Goal: Task Accomplishment & Management: Manage account settings

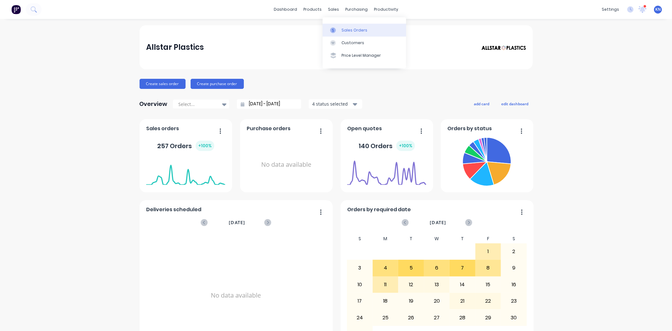
click at [349, 28] on div "Sales Orders" at bounding box center [354, 30] width 26 height 6
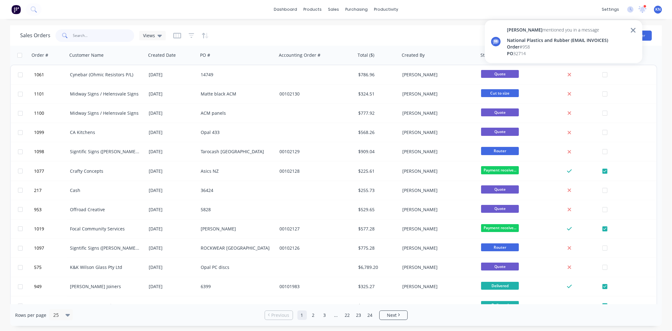
click at [105, 32] on input "text" at bounding box center [103, 35] width 61 height 13
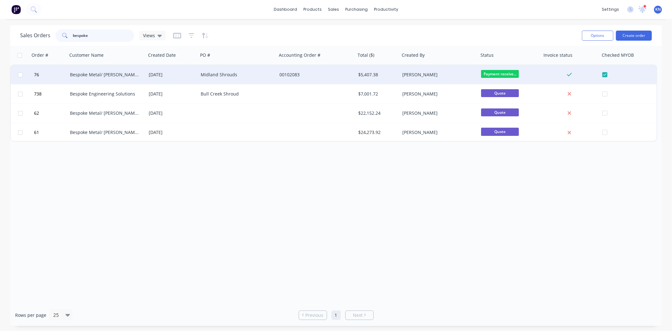
type input "bespoke"
click at [115, 74] on div "Bespoke Metal/ [PERSON_NAME] Engineering Pty Ltd" at bounding box center [105, 74] width 70 height 6
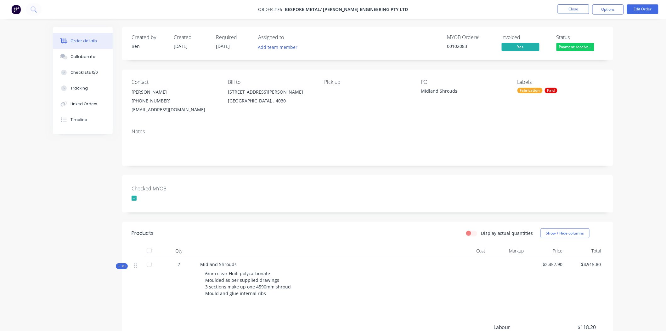
click at [121, 267] on span "Kit" at bounding box center [122, 266] width 8 height 5
click at [576, 8] on button "Close" at bounding box center [573, 8] width 31 height 9
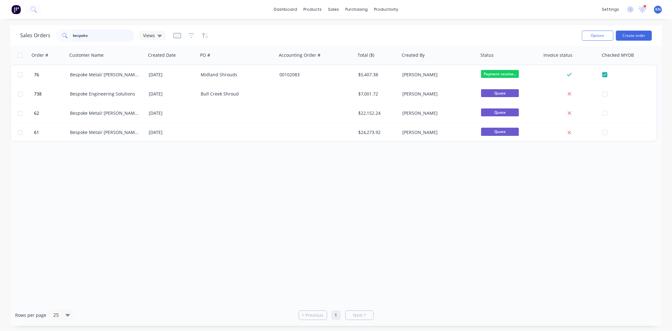
click at [93, 35] on input "bespoke" at bounding box center [103, 35] width 61 height 13
drag, startPoint x: 98, startPoint y: 35, endPoint x: 36, endPoint y: 36, distance: 62.0
click at [36, 36] on div "Sales Orders bespoke Views" at bounding box center [92, 35] width 145 height 13
type input "lsc"
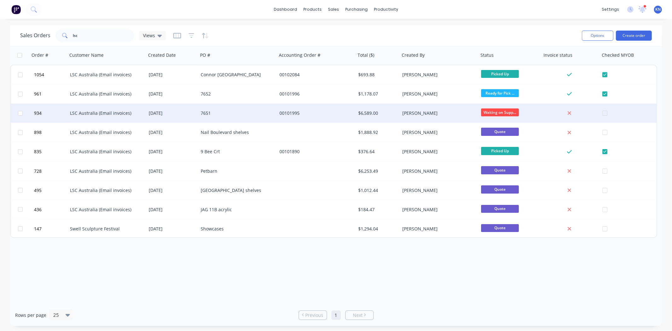
click at [244, 113] on div "7651" at bounding box center [236, 113] width 70 height 6
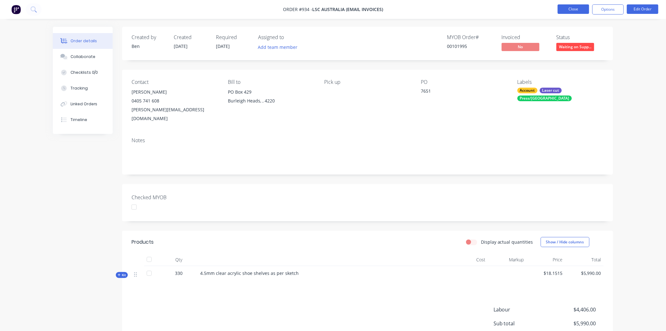
click at [582, 7] on button "Close" at bounding box center [573, 8] width 31 height 9
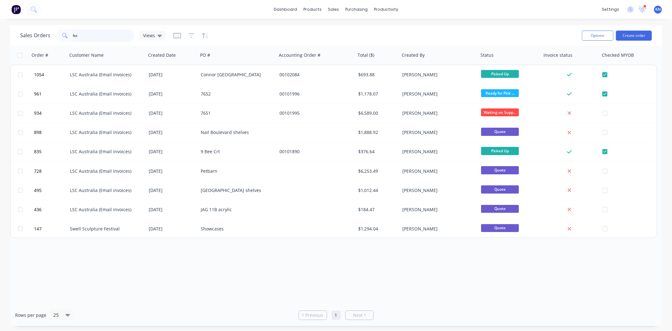
click at [86, 34] on input "lsc" at bounding box center [103, 35] width 61 height 13
type input "l"
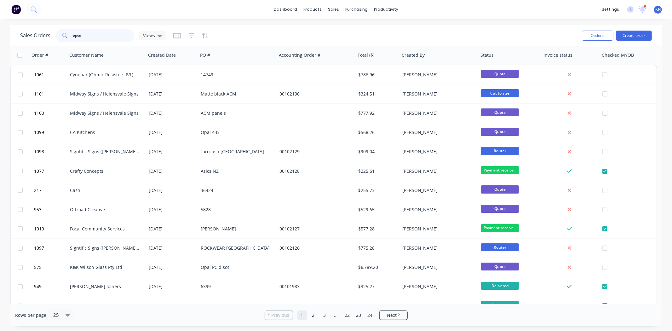
type input "epson"
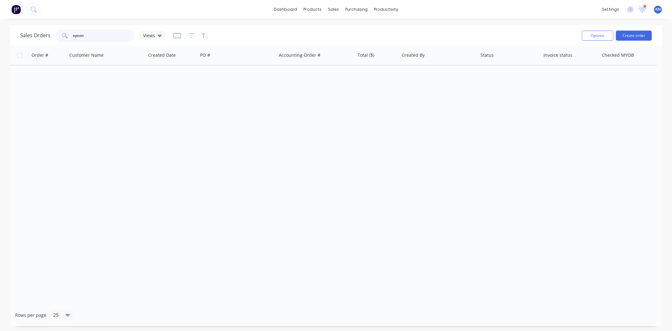
drag, startPoint x: 95, startPoint y: 37, endPoint x: 70, endPoint y: 36, distance: 25.9
click at [70, 36] on div "epson" at bounding box center [94, 35] width 79 height 13
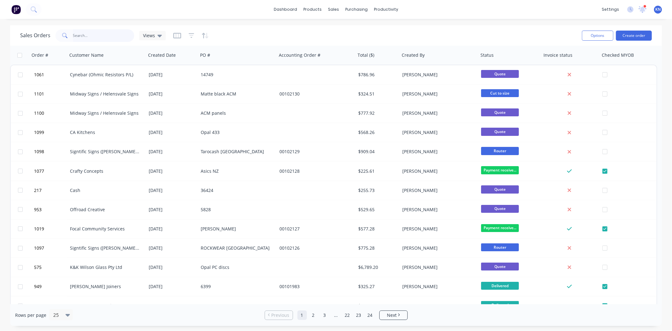
drag, startPoint x: 77, startPoint y: 35, endPoint x: 93, endPoint y: 32, distance: 16.2
click at [77, 35] on input "text" at bounding box center [103, 35] width 61 height 13
type input "1089"
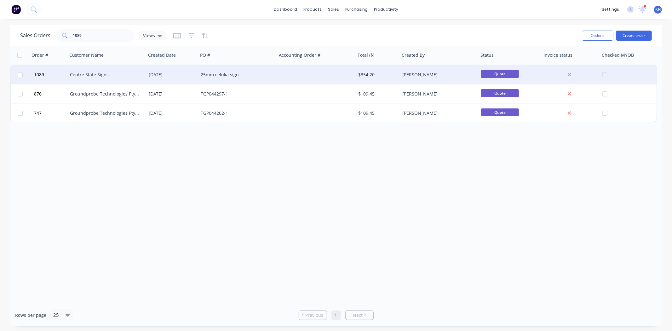
click at [94, 74] on div "Centre State Signs" at bounding box center [105, 74] width 70 height 6
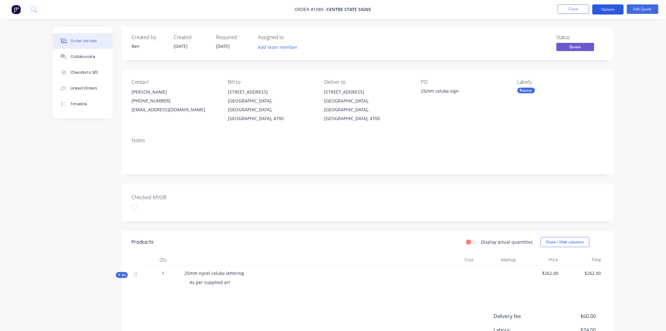
click at [613, 8] on button "Options" at bounding box center [608, 9] width 31 height 10
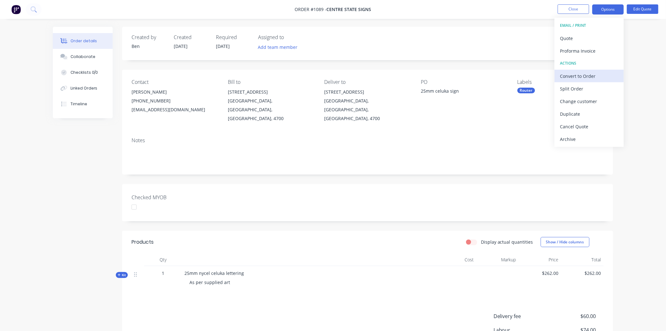
click at [581, 77] on div "Convert to Order" at bounding box center [590, 75] width 58 height 9
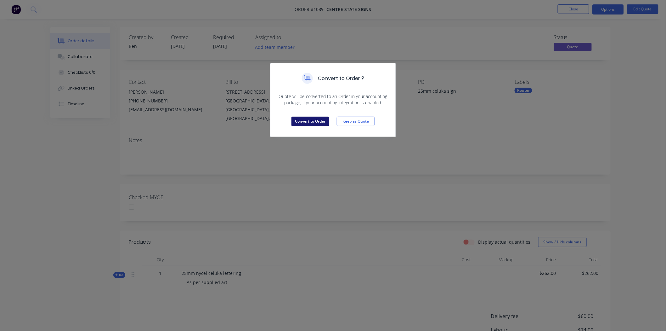
click at [311, 120] on button "Convert to Order" at bounding box center [311, 121] width 38 height 9
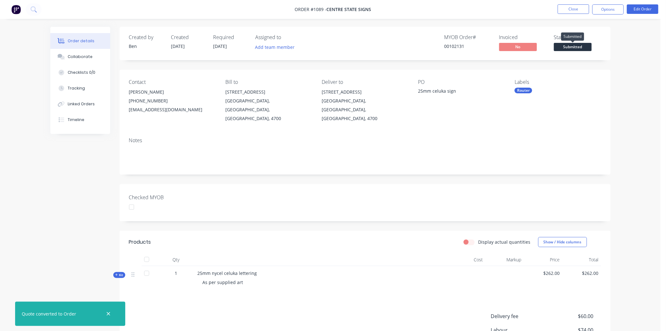
click at [585, 48] on span "Submitted" at bounding box center [573, 47] width 38 height 8
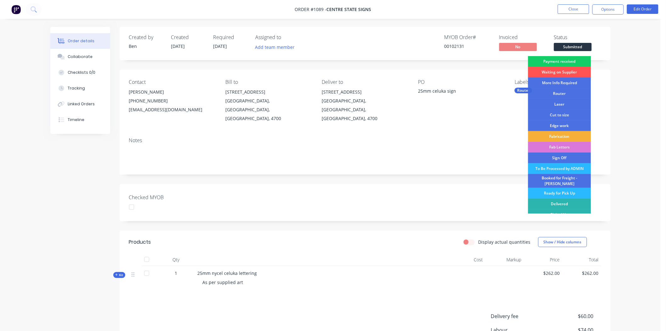
click at [564, 61] on div "Payment received" at bounding box center [559, 61] width 63 height 11
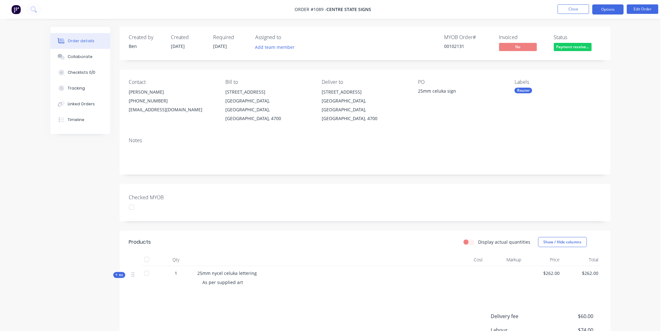
click at [608, 5] on button "Options" at bounding box center [608, 9] width 31 height 10
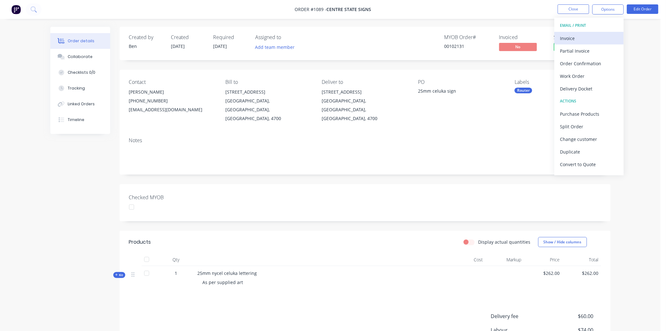
click at [577, 37] on div "Invoice" at bounding box center [590, 38] width 58 height 9
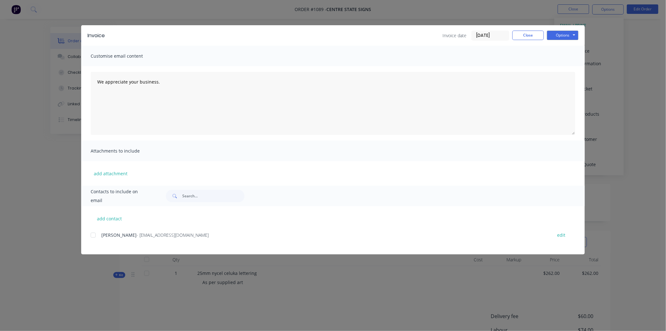
click at [494, 36] on input "[DATE]" at bounding box center [490, 35] width 37 height 9
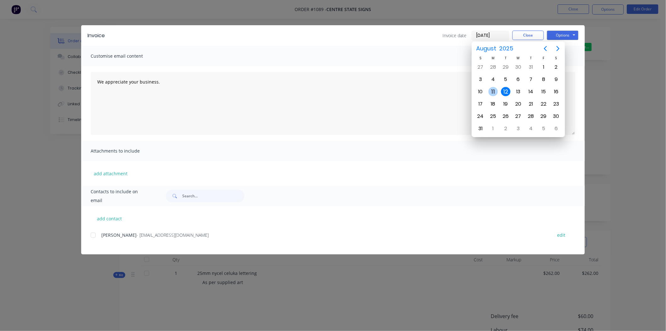
click at [495, 89] on div "11" at bounding box center [493, 91] width 9 height 9
type input "[DATE]"
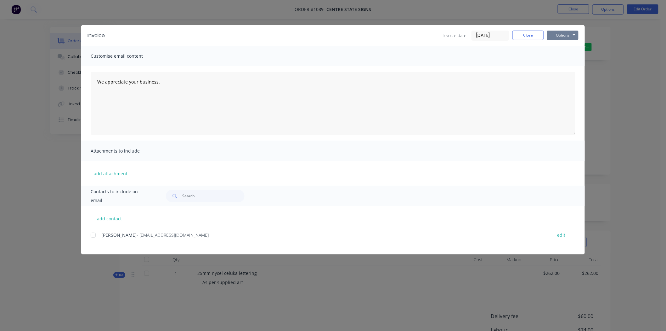
click at [567, 35] on button "Options" at bounding box center [562, 35] width 31 height 9
click at [568, 57] on button "Print" at bounding box center [567, 57] width 40 height 10
click at [528, 33] on button "Close" at bounding box center [528, 35] width 31 height 9
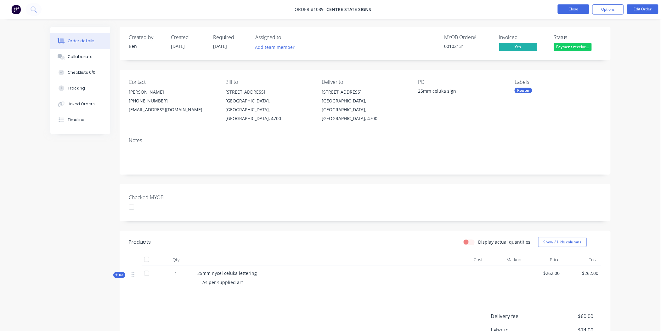
click at [577, 8] on button "Close" at bounding box center [573, 8] width 31 height 9
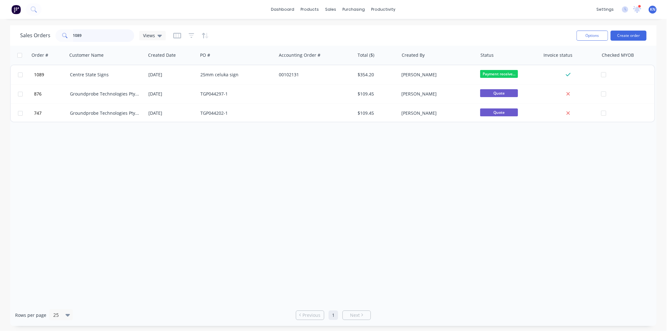
click at [87, 36] on input "1089" at bounding box center [103, 35] width 61 height 13
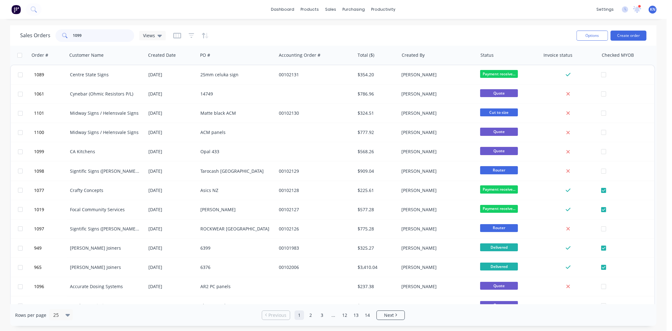
type input "1099"
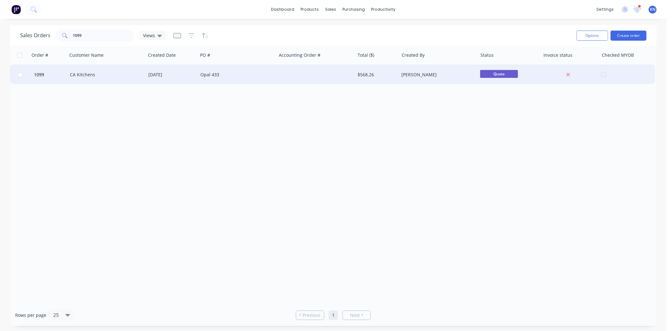
click at [91, 74] on div "CA Kitchens" at bounding box center [105, 74] width 70 height 6
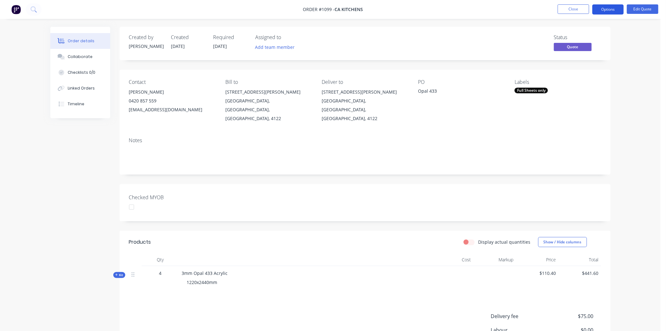
click at [609, 8] on button "Options" at bounding box center [608, 9] width 31 height 10
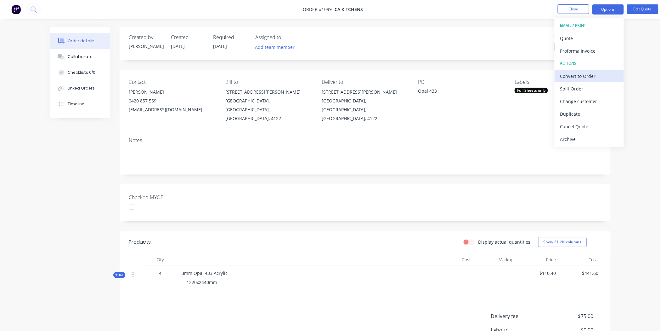
click at [578, 73] on div "Convert to Order" at bounding box center [590, 75] width 58 height 9
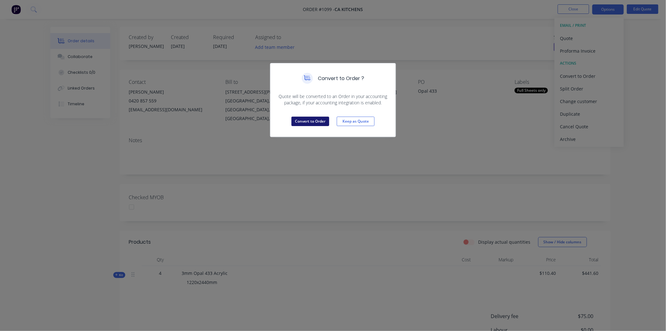
click at [313, 121] on button "Convert to Order" at bounding box center [311, 121] width 38 height 9
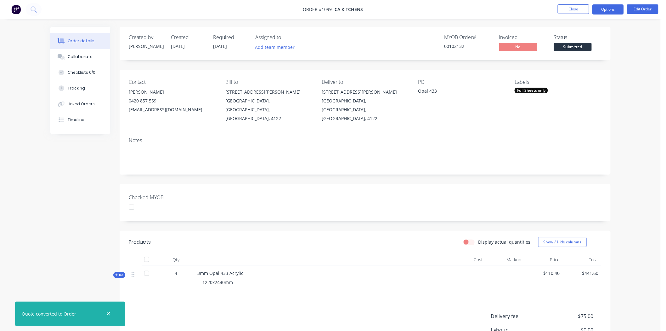
click at [609, 10] on button "Options" at bounding box center [608, 9] width 31 height 10
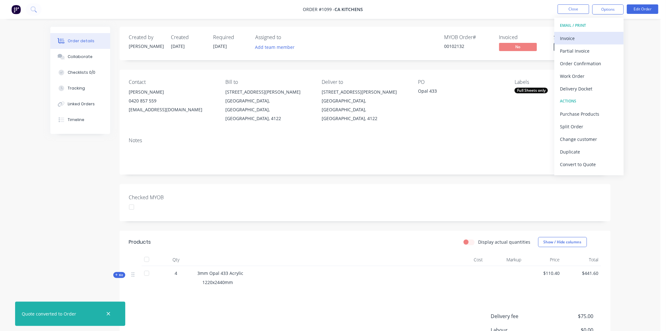
click at [576, 38] on div "Invoice" at bounding box center [590, 38] width 58 height 9
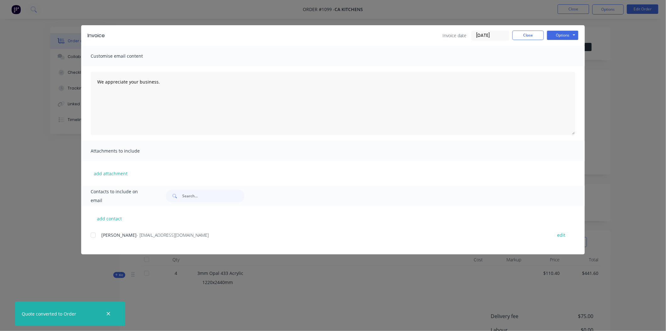
click at [484, 36] on input "[DATE]" at bounding box center [490, 35] width 37 height 9
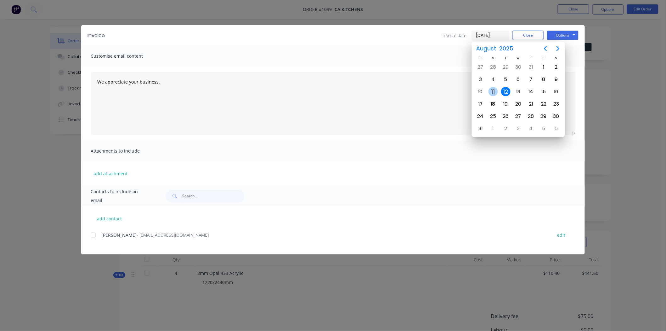
click at [494, 90] on div "11" at bounding box center [493, 91] width 9 height 9
type input "[DATE]"
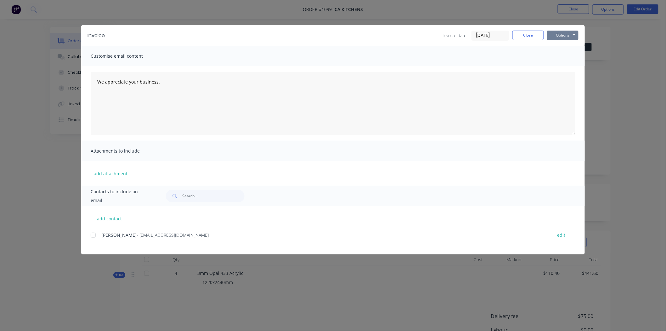
click at [560, 36] on button "Options" at bounding box center [562, 35] width 31 height 9
click at [561, 56] on button "Print" at bounding box center [567, 57] width 40 height 10
click at [527, 34] on button "Close" at bounding box center [528, 35] width 31 height 9
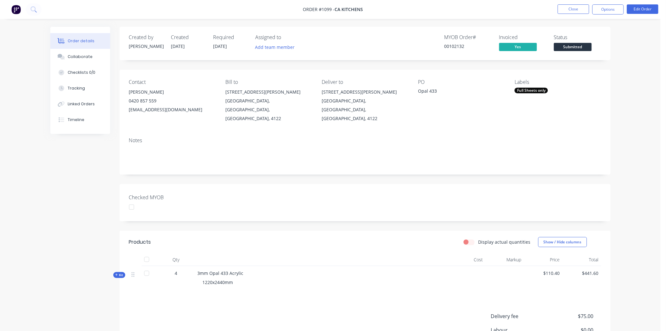
click at [131, 201] on div at bounding box center [131, 207] width 13 height 13
click at [533, 91] on div "Full Sheets only" at bounding box center [531, 91] width 33 height 6
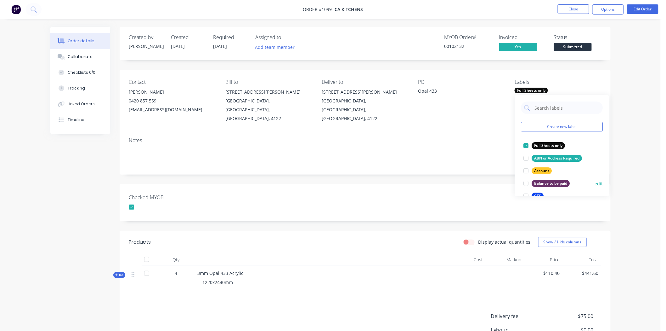
scroll to position [175, 0]
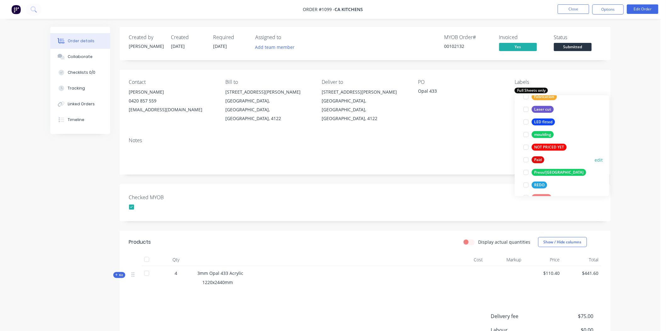
click at [526, 161] on div at bounding box center [526, 159] width 13 height 13
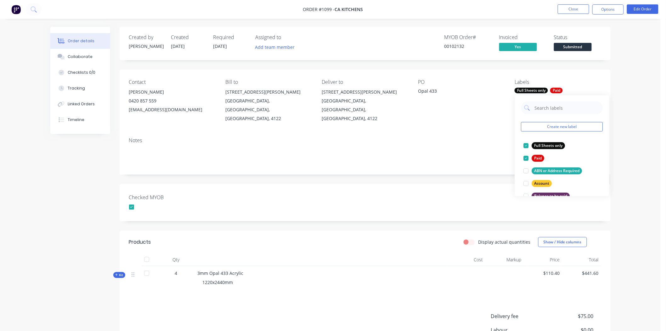
click at [479, 184] on div "Checked MYOB" at bounding box center [365, 202] width 491 height 37
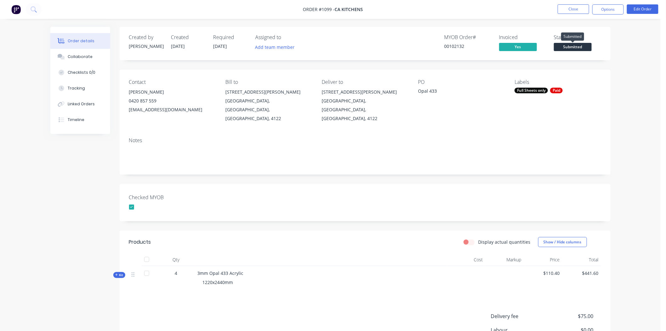
click at [577, 44] on span "Submitted" at bounding box center [573, 47] width 38 height 8
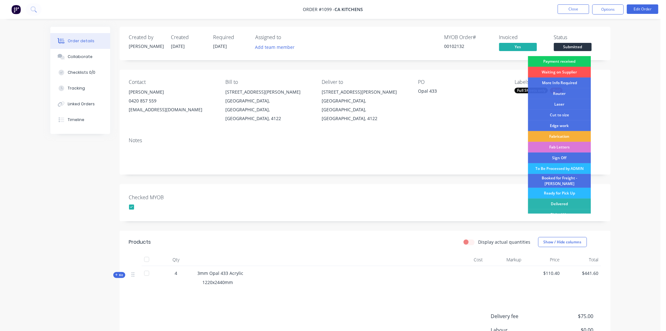
click at [554, 59] on div "Payment received" at bounding box center [559, 61] width 63 height 11
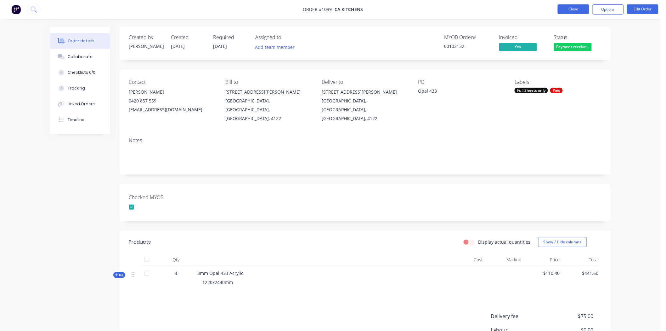
click at [574, 9] on button "Close" at bounding box center [573, 8] width 31 height 9
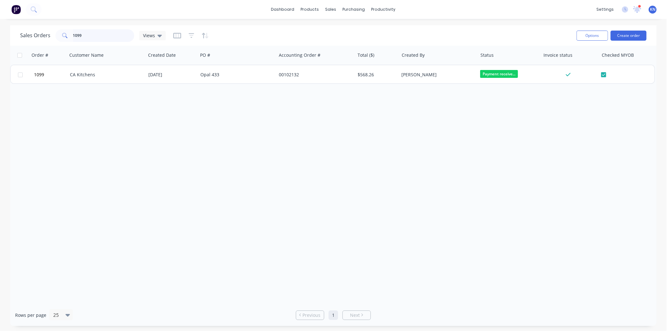
click at [95, 36] on input "1099" at bounding box center [103, 35] width 61 height 13
click at [103, 35] on input "1077" at bounding box center [103, 35] width 61 height 13
type input "1000"
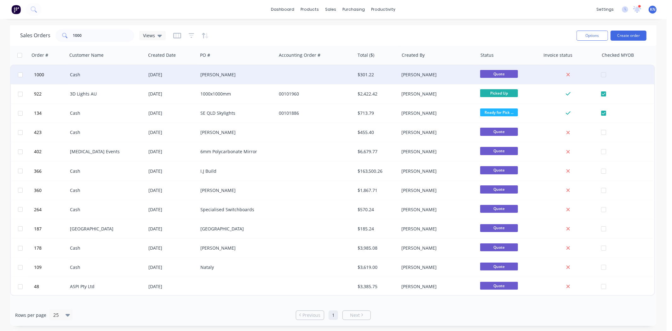
click at [73, 75] on div "Cash" at bounding box center [105, 74] width 70 height 6
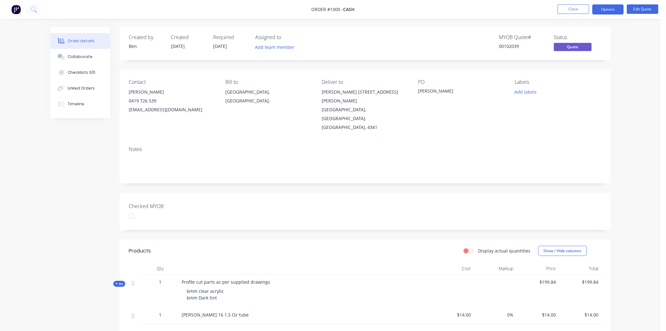
click at [130, 209] on div at bounding box center [131, 215] width 13 height 13
click at [612, 8] on button "Options" at bounding box center [608, 9] width 31 height 10
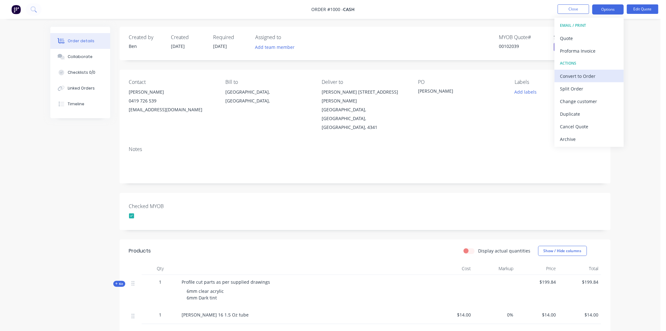
click at [578, 76] on div "Convert to Order" at bounding box center [590, 75] width 58 height 9
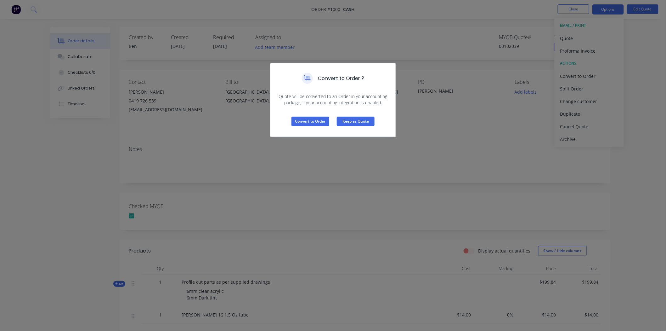
click at [354, 120] on button "Keep as Quote" at bounding box center [356, 121] width 38 height 9
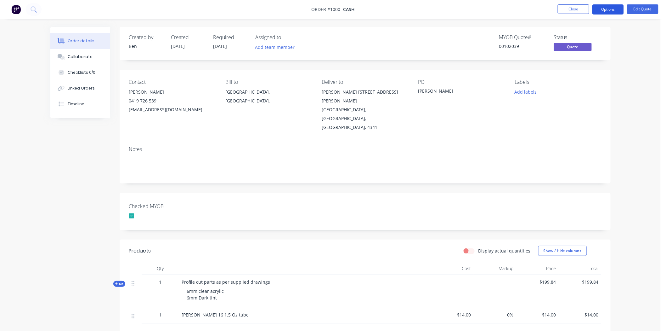
click at [607, 10] on button "Options" at bounding box center [608, 9] width 31 height 10
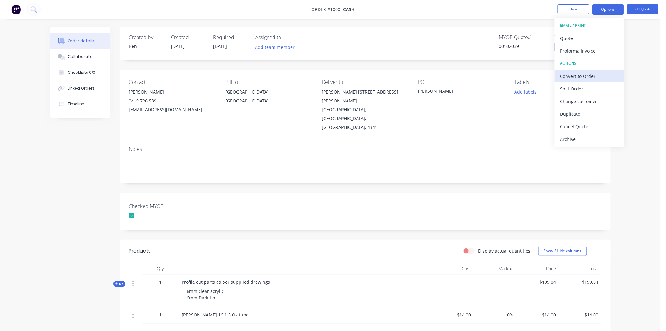
click at [574, 74] on div "Convert to Order" at bounding box center [590, 75] width 58 height 9
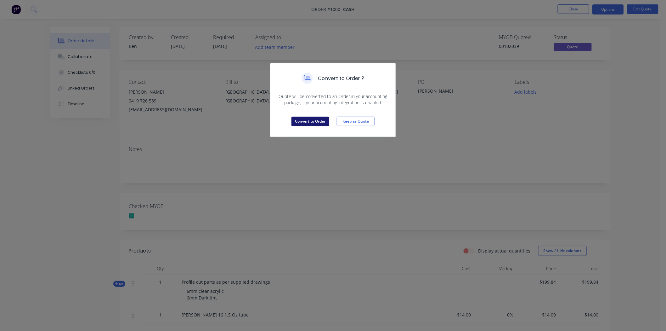
click at [314, 122] on button "Convert to Order" at bounding box center [311, 121] width 38 height 9
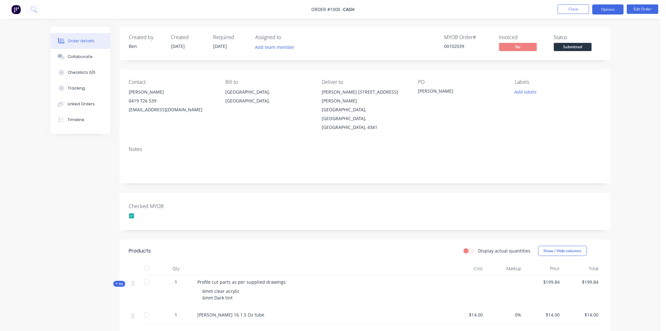
click at [612, 8] on button "Options" at bounding box center [608, 9] width 31 height 10
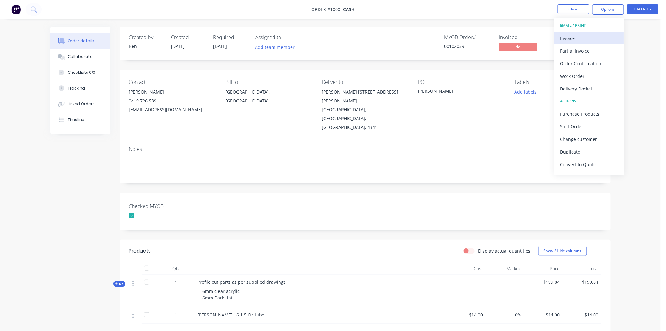
click at [575, 36] on div "Invoice" at bounding box center [590, 38] width 58 height 9
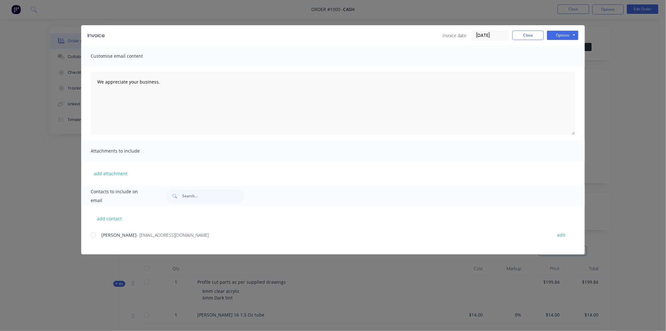
click at [489, 37] on input "[DATE]" at bounding box center [490, 35] width 37 height 9
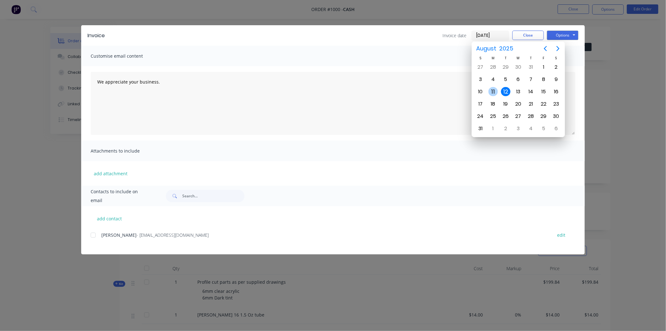
click at [494, 91] on div "11" at bounding box center [493, 91] width 9 height 9
type input "[DATE]"
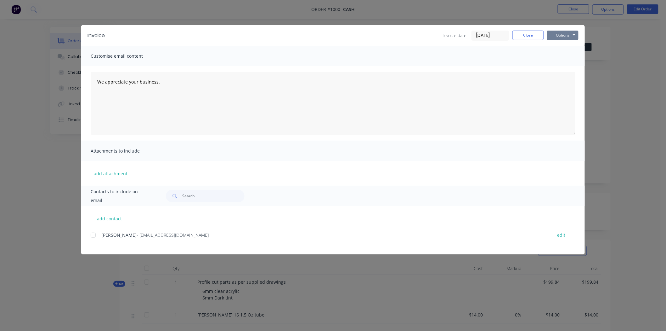
click at [566, 31] on button "Options" at bounding box center [562, 35] width 31 height 9
click at [572, 58] on button "Print" at bounding box center [567, 57] width 40 height 10
click at [528, 35] on button "Close" at bounding box center [528, 35] width 31 height 9
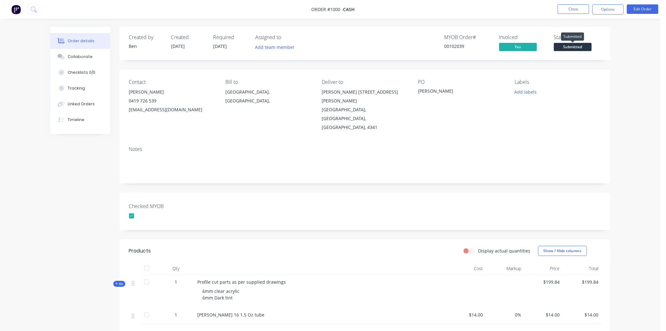
click at [582, 43] on span "Submitted" at bounding box center [573, 47] width 38 height 8
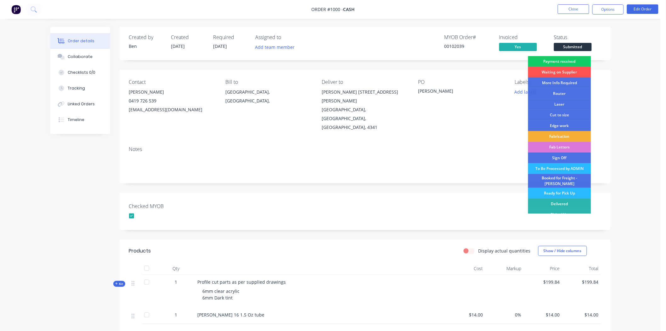
click at [562, 59] on div "Payment received" at bounding box center [559, 61] width 63 height 11
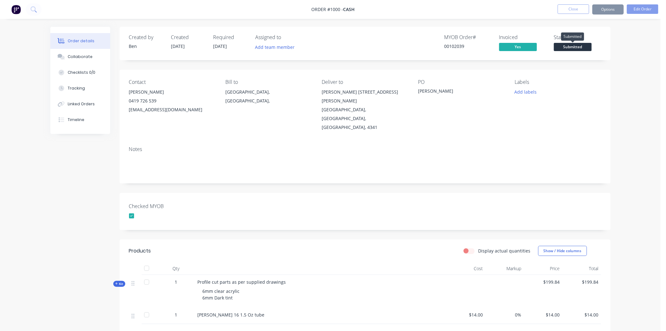
click at [580, 46] on span "Submitted" at bounding box center [573, 47] width 38 height 8
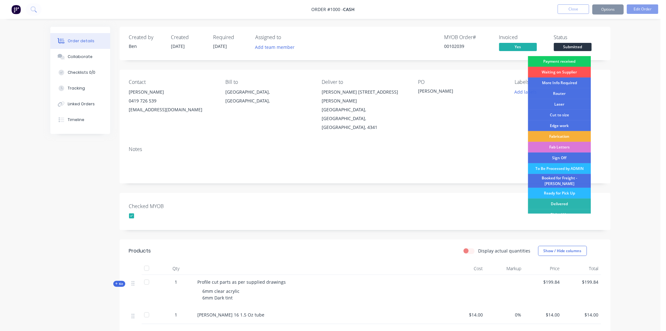
click at [572, 61] on div "Payment received" at bounding box center [559, 61] width 63 height 11
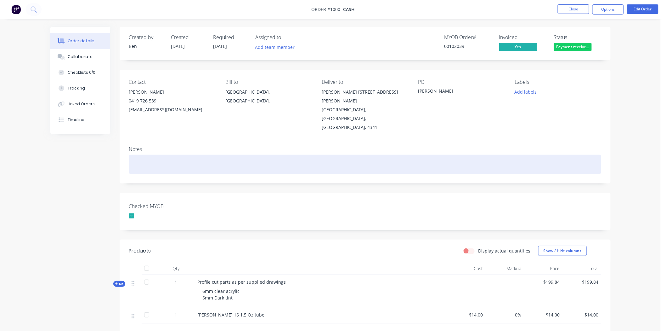
click at [582, 155] on div at bounding box center [365, 164] width 472 height 19
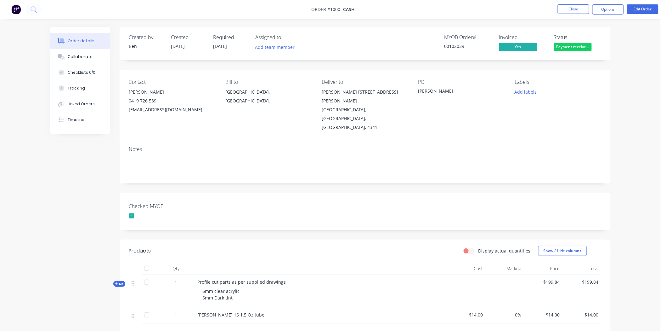
drag, startPoint x: 286, startPoint y: 203, endPoint x: 286, endPoint y: 195, distance: 8.8
click at [285, 203] on div "Checked MYOB" at bounding box center [365, 211] width 491 height 37
click at [647, 9] on button "Edit Order" at bounding box center [642, 8] width 31 height 9
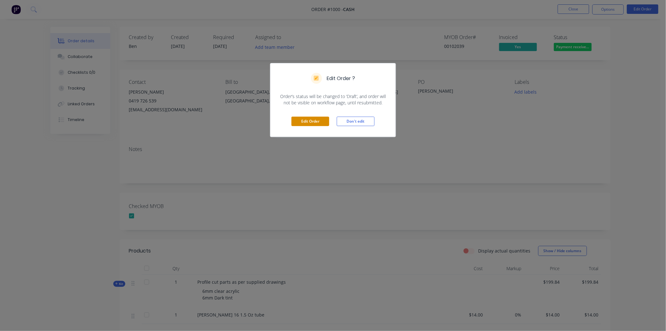
click at [312, 125] on button "Edit Order" at bounding box center [311, 121] width 38 height 9
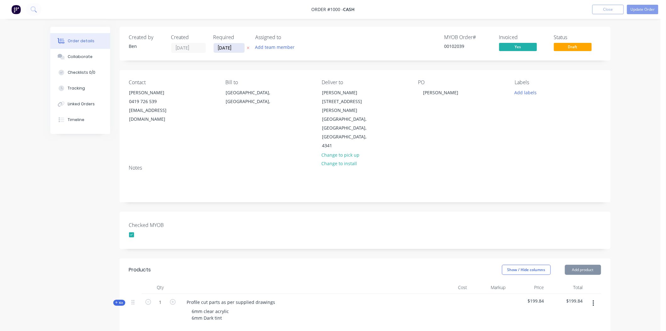
click at [221, 47] on input "[DATE]" at bounding box center [229, 47] width 31 height 9
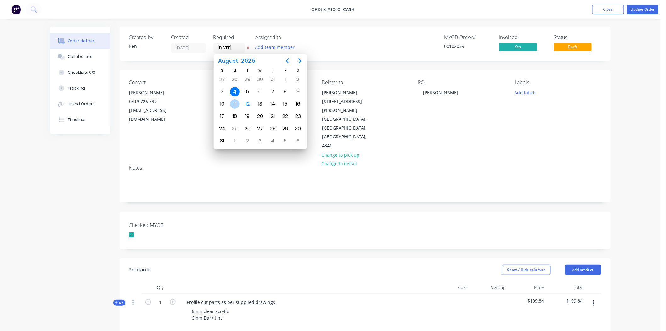
click at [236, 103] on div "11" at bounding box center [234, 103] width 9 height 9
type input "[DATE]"
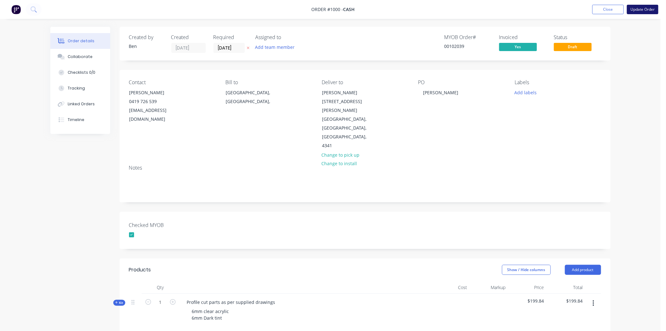
click at [646, 9] on button "Update Order" at bounding box center [642, 9] width 31 height 9
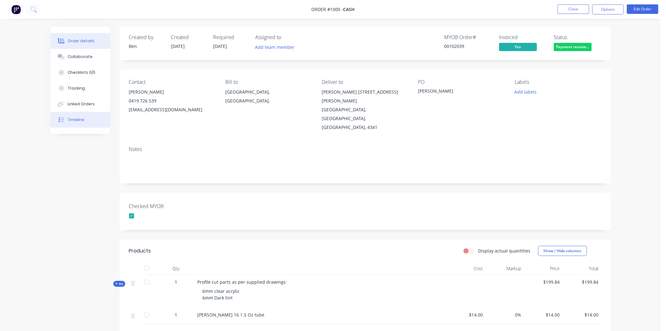
click at [84, 120] on button "Timeline" at bounding box center [80, 120] width 60 height 16
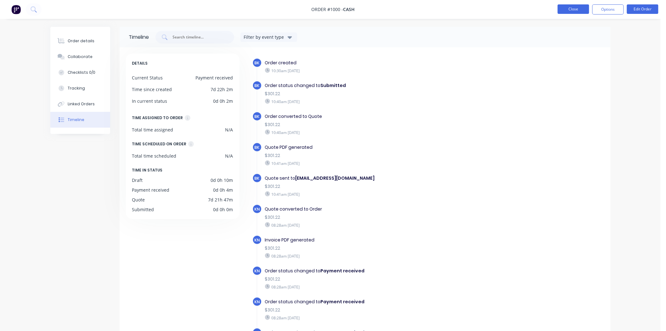
click at [576, 10] on button "Close" at bounding box center [573, 8] width 31 height 9
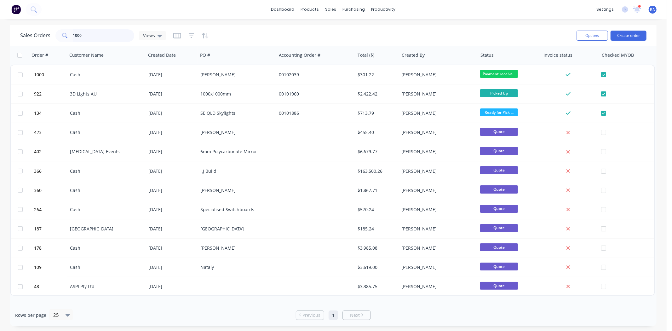
click at [92, 33] on input "1000" at bounding box center [103, 35] width 61 height 13
type input "1090"
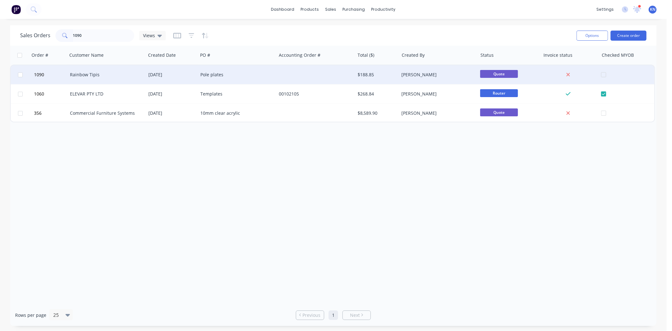
click at [93, 73] on div "Rainbow Tipis" at bounding box center [105, 74] width 70 height 6
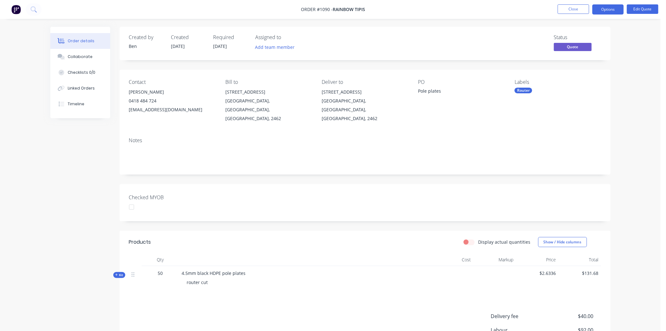
click at [132, 201] on div at bounding box center [131, 207] width 13 height 13
click at [613, 7] on button "Options" at bounding box center [608, 9] width 31 height 10
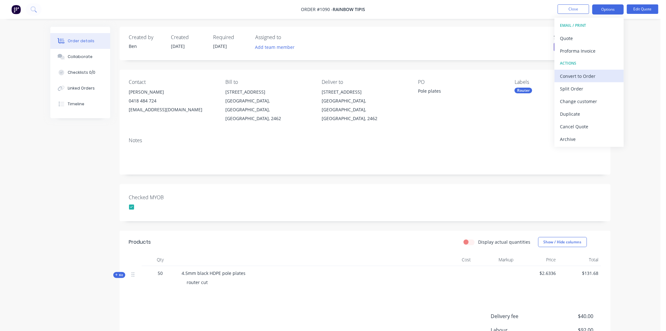
click at [581, 75] on div "Convert to Order" at bounding box center [590, 75] width 58 height 9
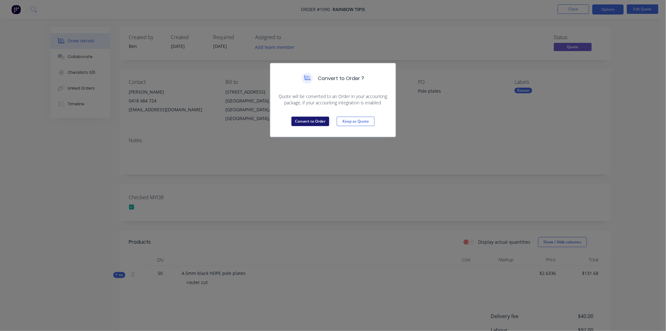
click at [309, 120] on button "Convert to Order" at bounding box center [311, 121] width 38 height 9
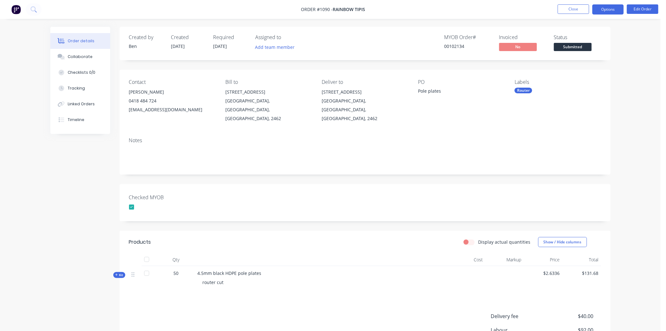
click at [606, 9] on button "Options" at bounding box center [608, 9] width 31 height 10
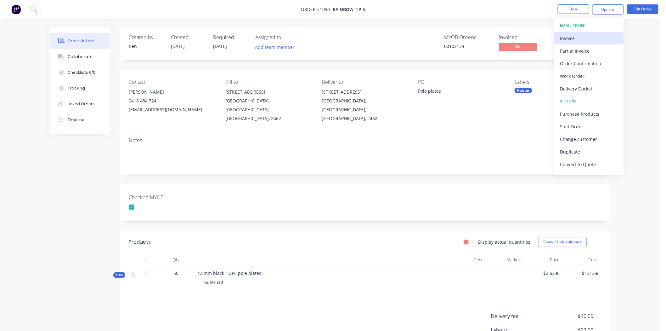
click at [569, 37] on div "Invoice" at bounding box center [590, 38] width 58 height 9
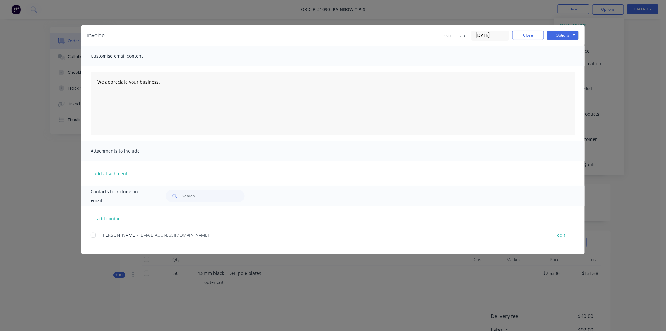
click at [489, 33] on input "[DATE]" at bounding box center [490, 35] width 37 height 9
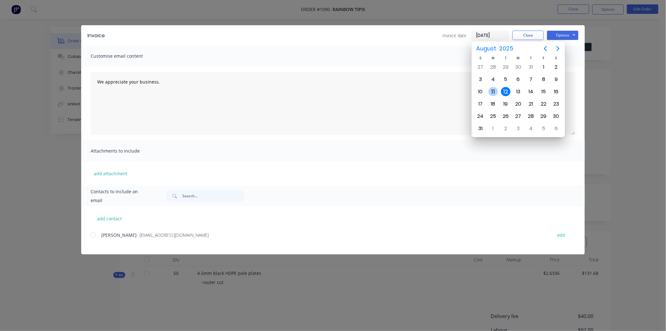
click at [495, 89] on div "11" at bounding box center [493, 91] width 9 height 9
type input "[DATE]"
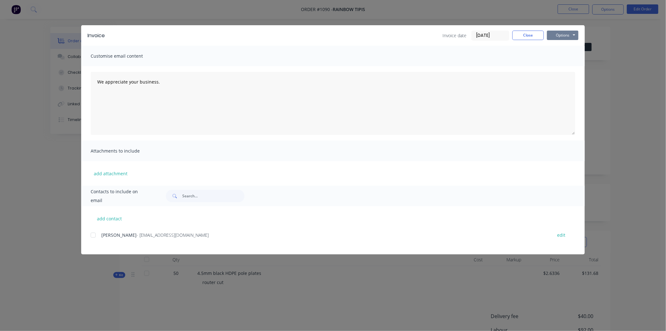
click at [571, 35] on button "Options" at bounding box center [562, 35] width 31 height 9
click at [563, 55] on button "Print" at bounding box center [567, 57] width 40 height 10
click at [532, 36] on button "Close" at bounding box center [528, 35] width 31 height 9
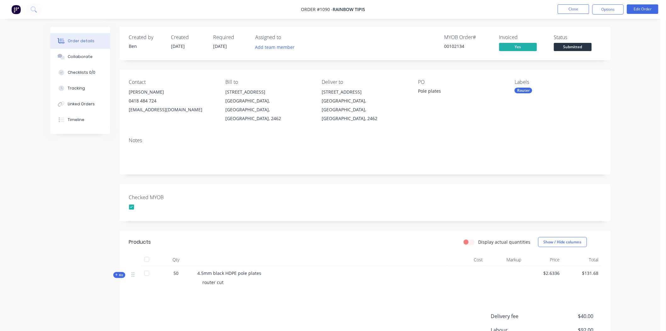
click at [571, 44] on span "Submitted" at bounding box center [573, 47] width 38 height 8
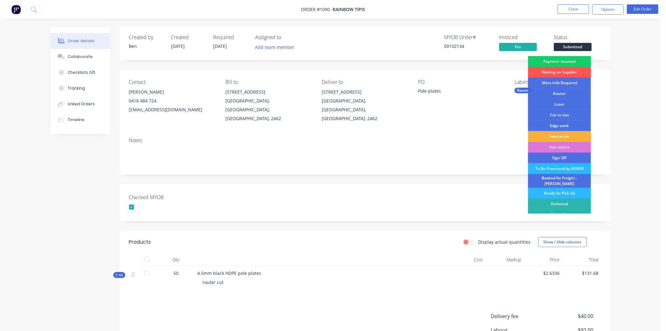
click at [568, 60] on div "Payment received" at bounding box center [559, 61] width 63 height 11
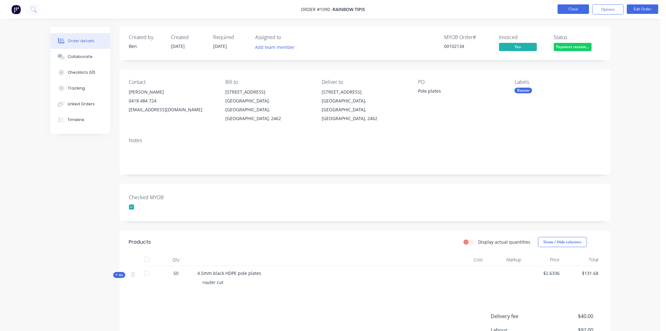
click at [581, 8] on button "Close" at bounding box center [573, 8] width 31 height 9
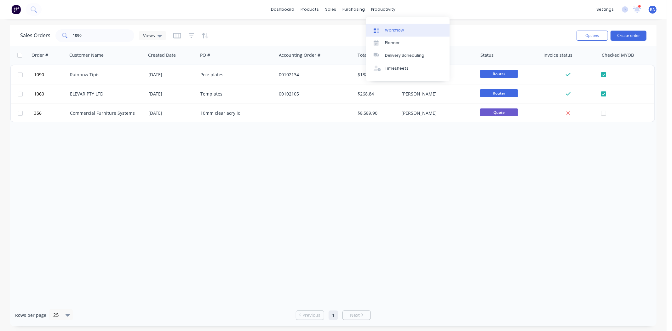
click at [401, 30] on div "Workflow" at bounding box center [394, 30] width 19 height 6
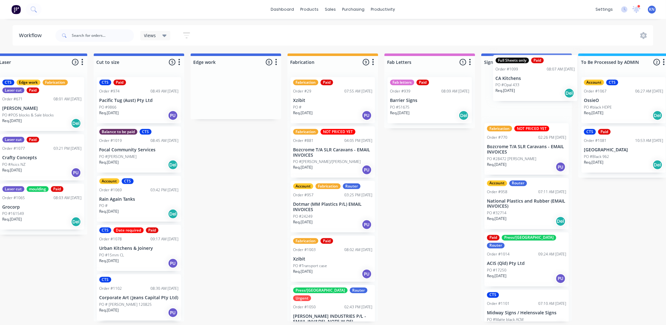
drag, startPoint x: 134, startPoint y: 193, endPoint x: 517, endPoint y: 80, distance: 398.9
click at [517, 80] on div "Submitted 0 Status colour #273444 hex #273444 Save Cancel Summaries Total order…" at bounding box center [246, 188] width 1507 height 268
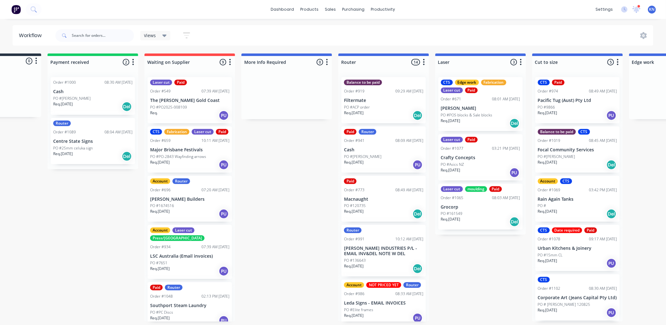
scroll to position [2, 20]
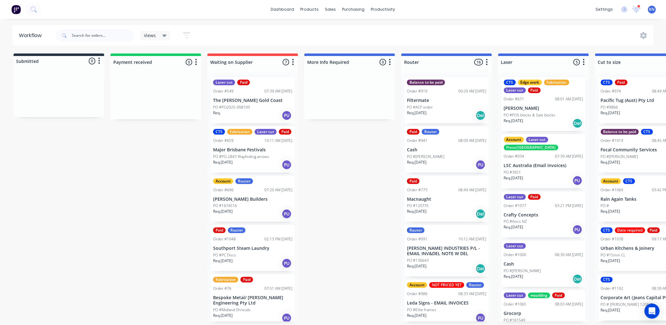
click at [87, 29] on div at bounding box center [94, 35] width 79 height 19
click at [86, 34] on input "text" at bounding box center [103, 35] width 62 height 13
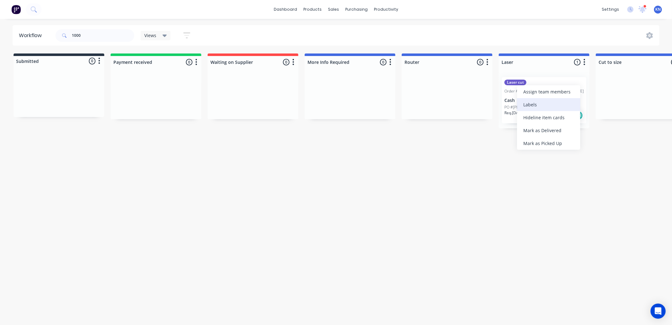
click at [527, 102] on div "Labels" at bounding box center [548, 104] width 63 height 13
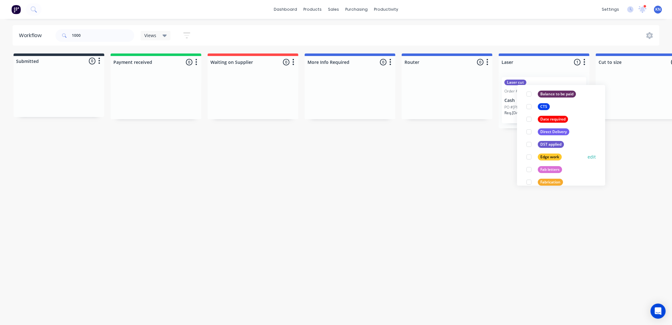
scroll to position [175, 0]
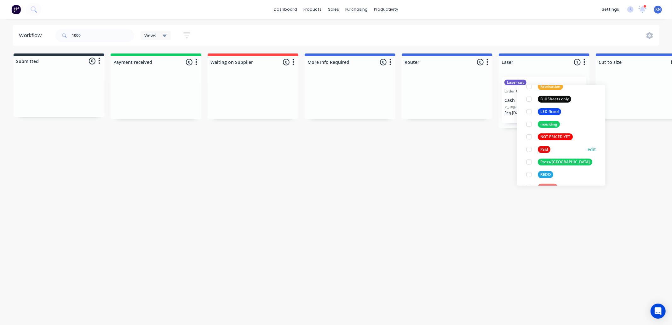
click at [529, 150] on div at bounding box center [528, 149] width 13 height 13
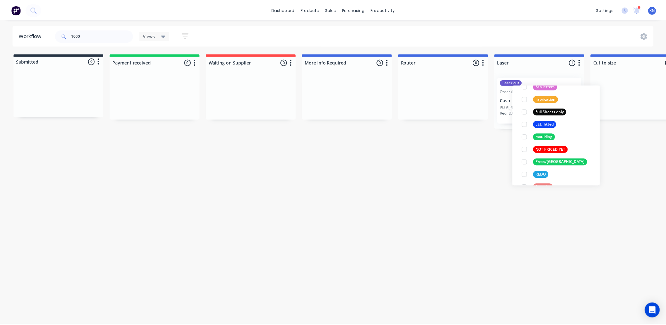
scroll to position [0, 0]
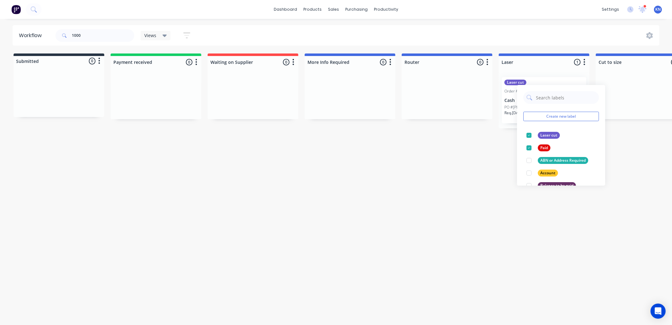
click at [389, 208] on div "Workflow 1000 Views Save new view None (Default) edit Ready for Pick Up edit Sh…" at bounding box center [336, 168] width 672 height 287
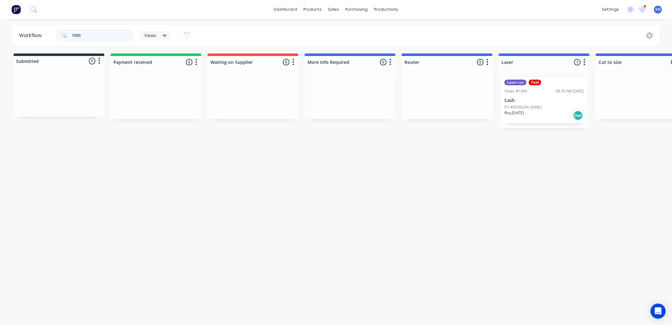
click at [91, 35] on input "1000" at bounding box center [103, 35] width 62 height 13
type input "1"
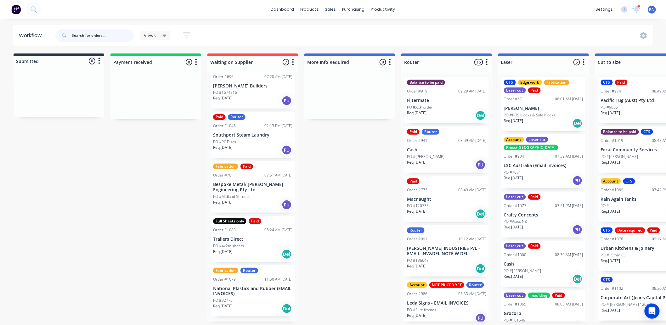
scroll to position [2, 0]
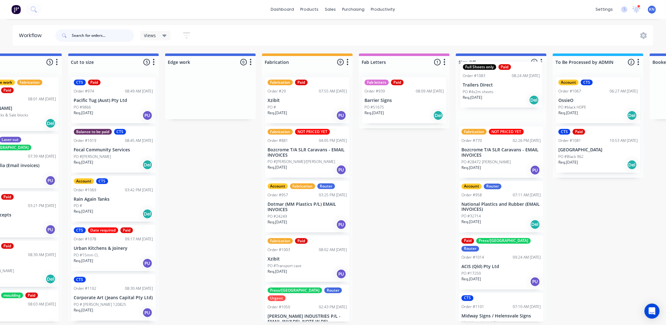
drag, startPoint x: 225, startPoint y: 245, endPoint x: 477, endPoint y: 87, distance: 297.2
click at [477, 87] on div "Submitted 0 Status colour #273444 hex #273444 Save Cancel Summaries Total order…" at bounding box center [221, 188] width 1507 height 268
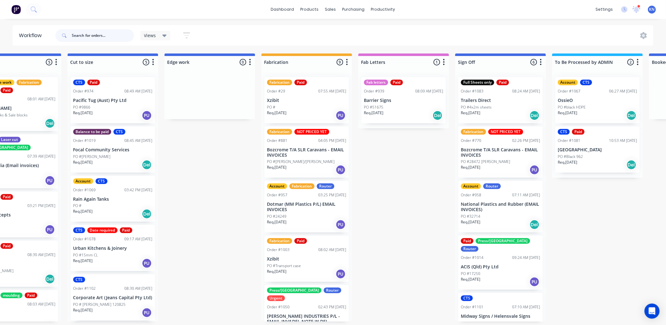
scroll to position [66, 0]
click at [417, 163] on div "Submitted 0 Status colour #273444 hex #273444 Save Cancel Summaries Total order…" at bounding box center [220, 188] width 1507 height 268
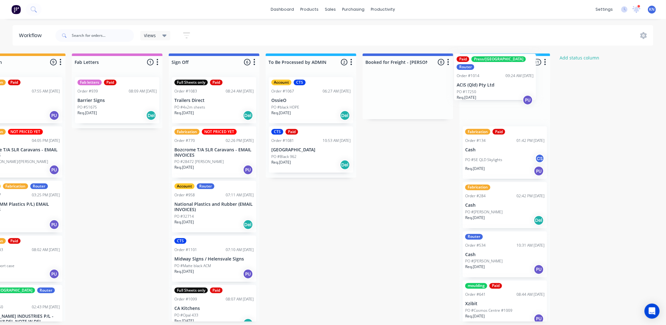
scroll to position [0, 815]
drag, startPoint x: 484, startPoint y: 262, endPoint x: 483, endPoint y: 79, distance: 182.6
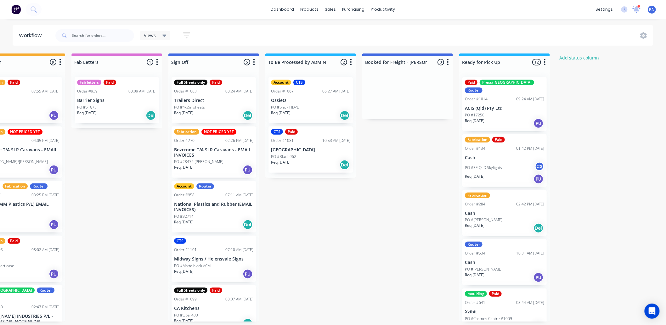
click at [637, 9] on icon at bounding box center [637, 9] width 6 height 6
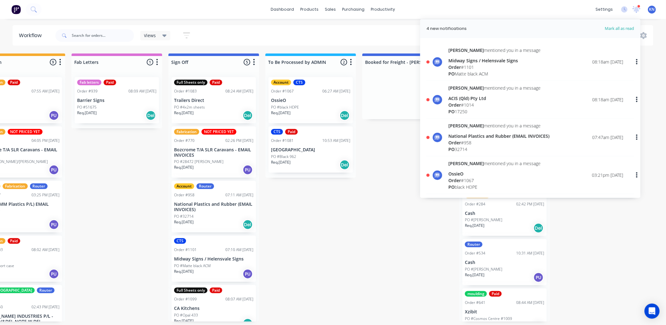
click at [455, 103] on span "Order" at bounding box center [455, 105] width 13 height 6
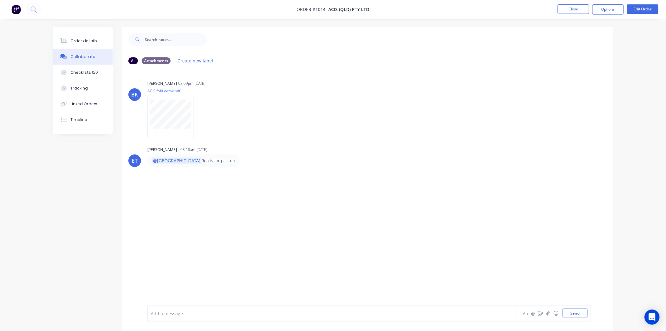
click at [190, 315] on div at bounding box center [314, 313] width 327 height 7
click at [578, 313] on button "Send" at bounding box center [575, 312] width 25 height 9
click at [564, 9] on button "Close" at bounding box center [573, 8] width 31 height 9
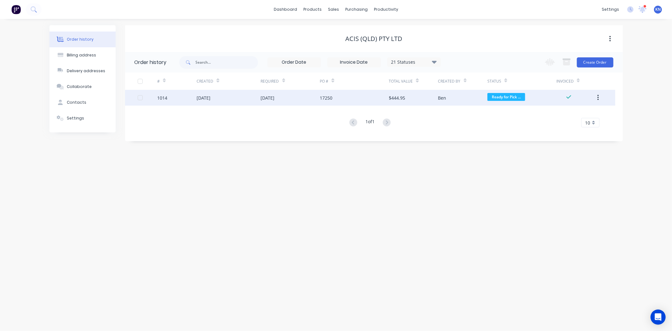
click at [275, 99] on div "05 Aug 2025" at bounding box center [268, 97] width 14 height 7
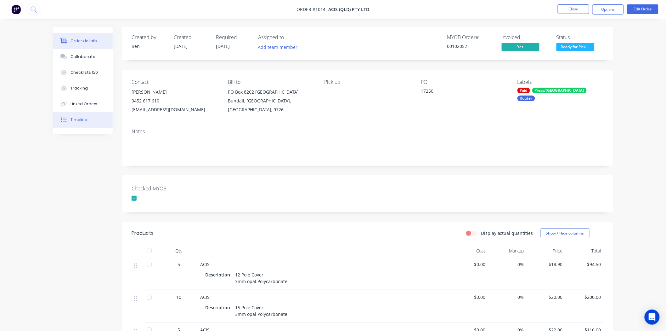
click at [83, 120] on div "Timeline" at bounding box center [79, 120] width 17 height 6
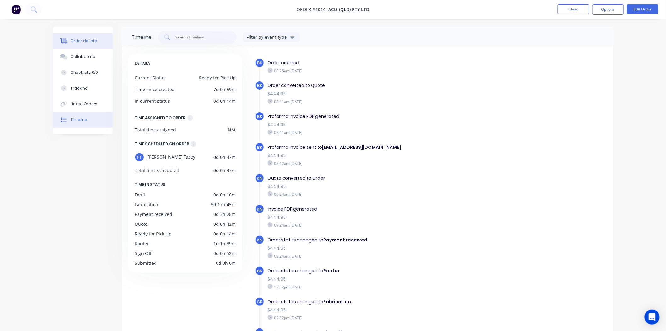
click at [73, 39] on div "Order details" at bounding box center [84, 41] width 27 height 6
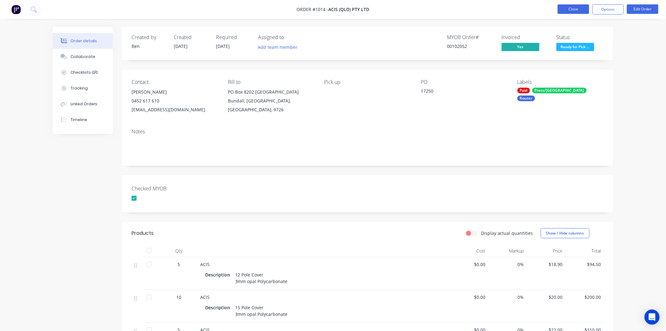
click at [576, 8] on button "Close" at bounding box center [573, 8] width 31 height 9
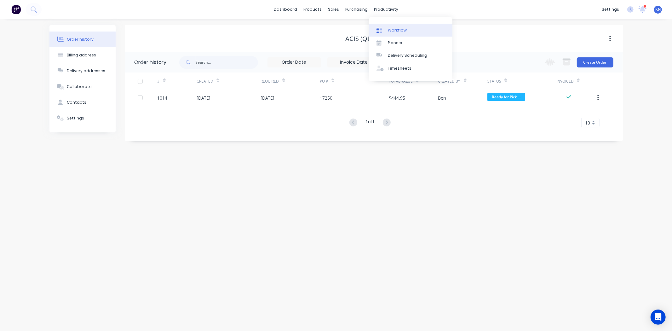
click at [395, 29] on div "Workflow" at bounding box center [397, 30] width 19 height 6
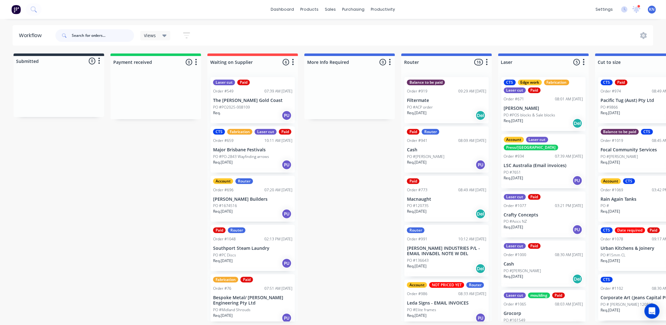
click at [93, 38] on input "text" at bounding box center [103, 35] width 62 height 13
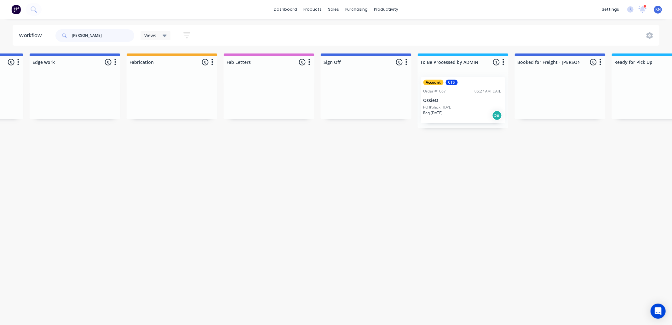
scroll to position [0, 685]
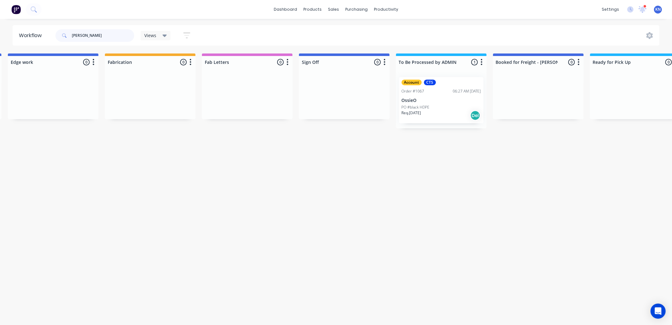
type input "ossie"
click at [421, 97] on div "Account CTS Order #1067 06:27 AM 08/08/25 OssieO PO #black HDPE Req. 08/08/25 D…" at bounding box center [441, 100] width 84 height 46
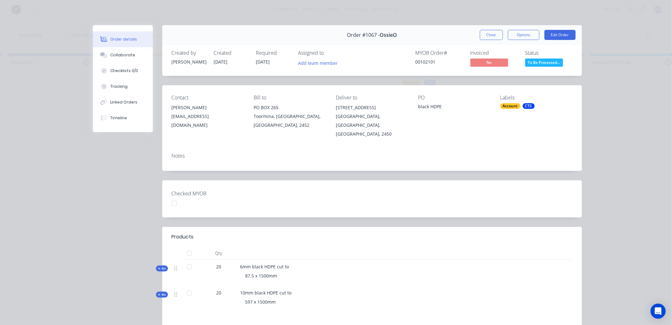
click at [172, 197] on div at bounding box center [174, 203] width 13 height 13
click at [521, 34] on button "Options" at bounding box center [523, 35] width 31 height 10
click at [630, 158] on div "Order details Collaborate Checklists 0/0 Tracking Linked Orders Timeline Order …" at bounding box center [336, 162] width 672 height 325
click at [490, 35] on button "Close" at bounding box center [491, 35] width 23 height 10
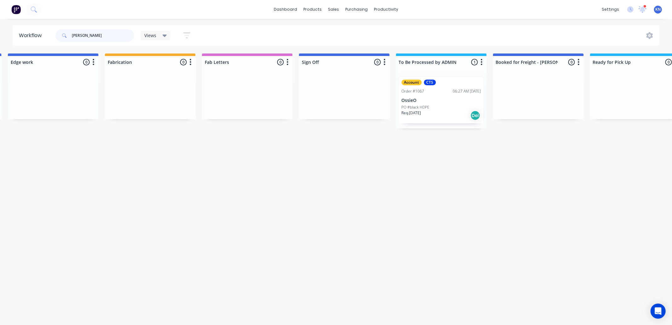
drag, startPoint x: 99, startPoint y: 35, endPoint x: 58, endPoint y: 33, distance: 40.7
click at [58, 33] on div "ossie" at bounding box center [94, 35] width 79 height 13
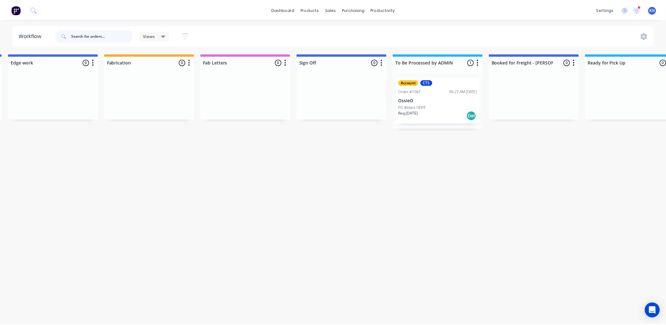
scroll to position [0, 0]
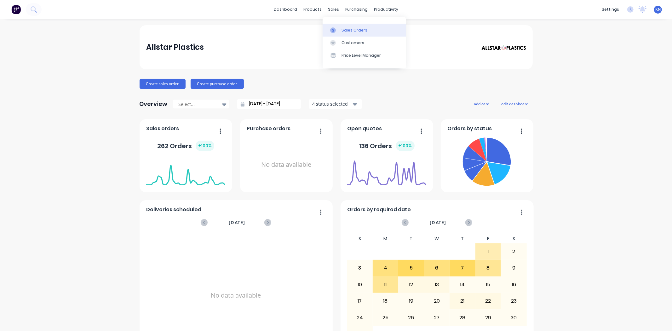
click at [346, 28] on div "Sales Orders" at bounding box center [354, 30] width 26 height 6
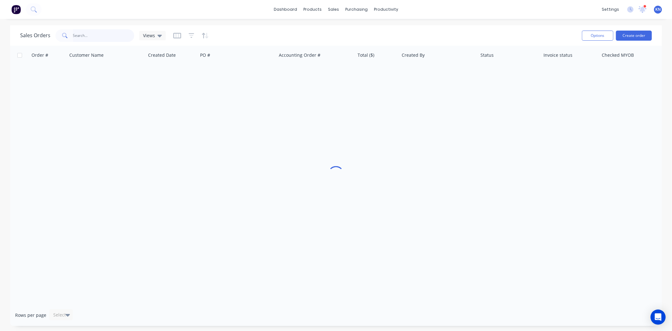
click at [93, 34] on input "text" at bounding box center [103, 35] width 61 height 13
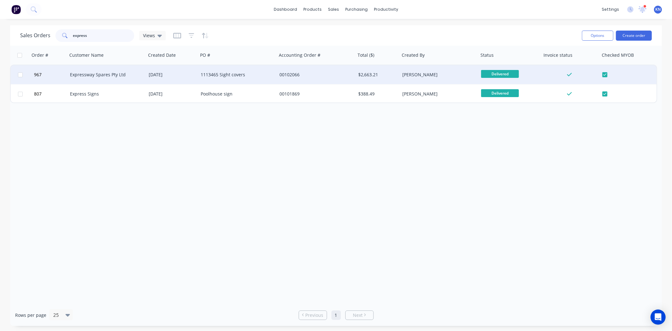
type input "express"
click at [99, 73] on div "Expressway Spares Pty Ltd" at bounding box center [105, 74] width 70 height 6
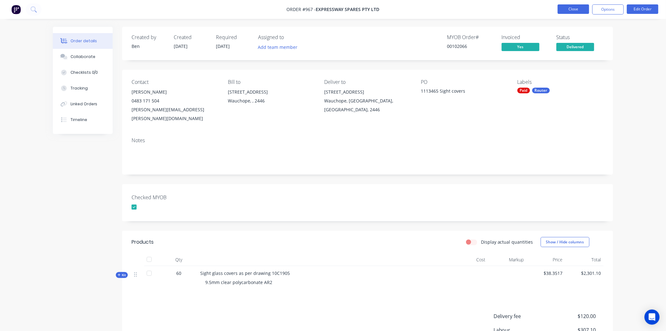
click at [574, 8] on button "Close" at bounding box center [573, 8] width 31 height 9
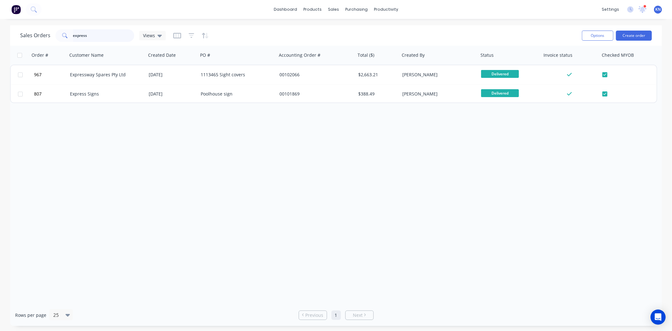
click at [93, 33] on input "express" at bounding box center [103, 35] width 61 height 13
type input "e"
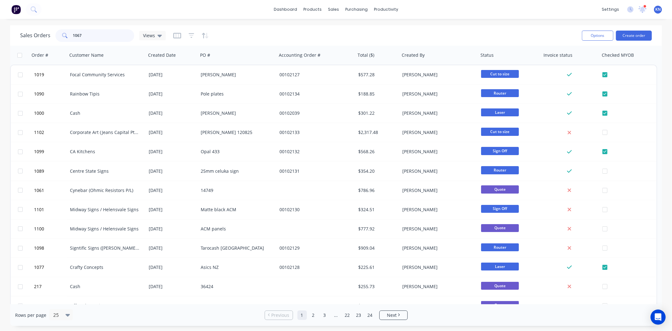
type input "1067"
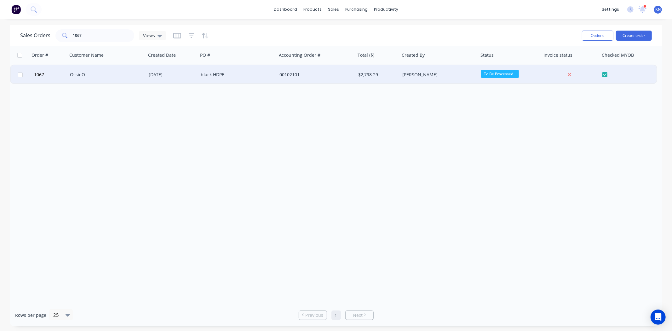
click at [165, 73] on div "[DATE]" at bounding box center [172, 74] width 47 height 6
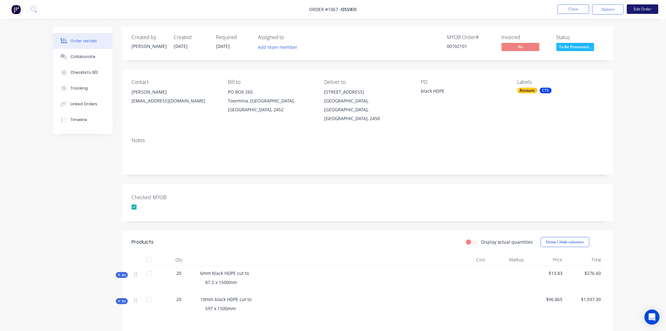
click at [647, 9] on button "Edit Order" at bounding box center [642, 8] width 31 height 9
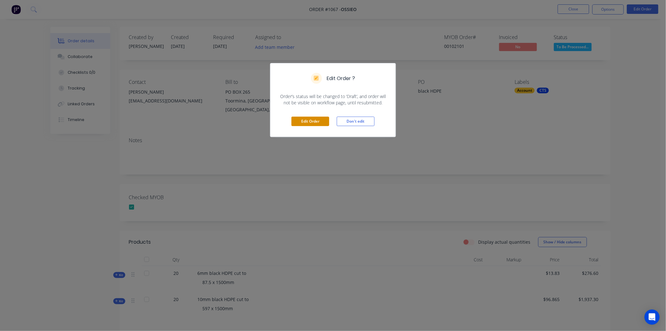
click at [319, 120] on button "Edit Order" at bounding box center [311, 121] width 38 height 9
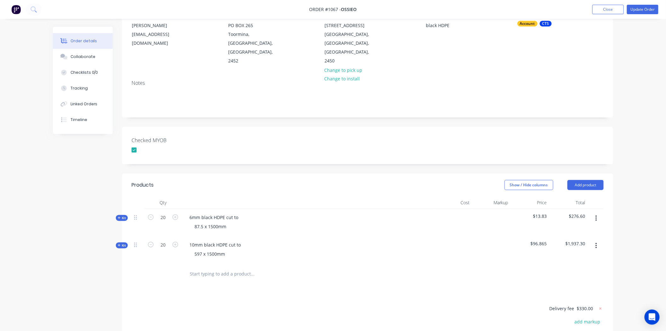
scroll to position [169, 0]
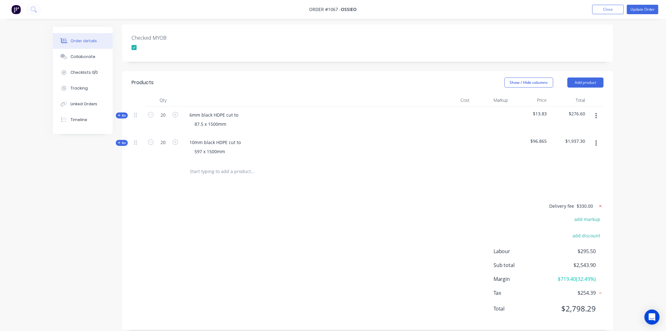
click at [601, 203] on icon at bounding box center [601, 206] width 6 height 6
click at [588, 202] on button "add delivery fee" at bounding box center [583, 206] width 41 height 9
type input "280"
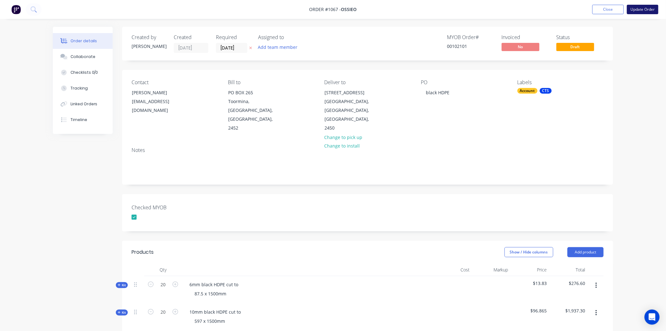
click at [640, 8] on button "Update Order" at bounding box center [642, 9] width 31 height 9
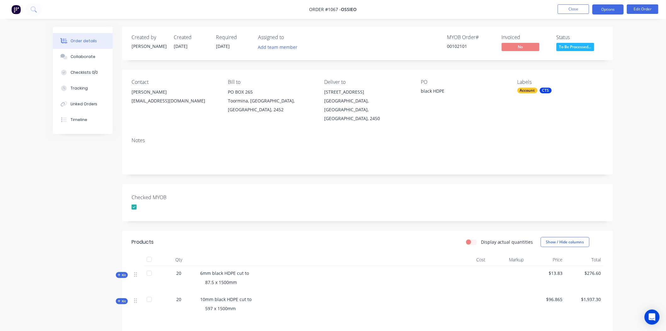
click at [607, 8] on button "Options" at bounding box center [608, 9] width 31 height 10
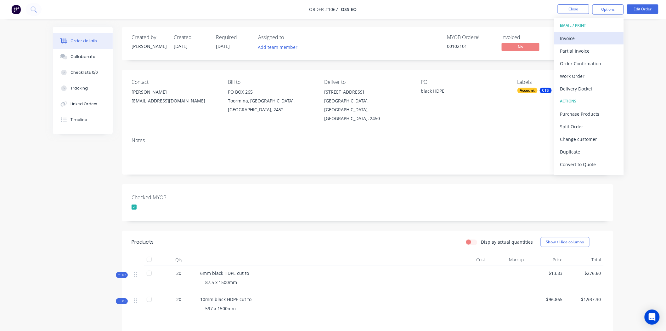
click at [586, 36] on div "Invoice" at bounding box center [590, 38] width 58 height 9
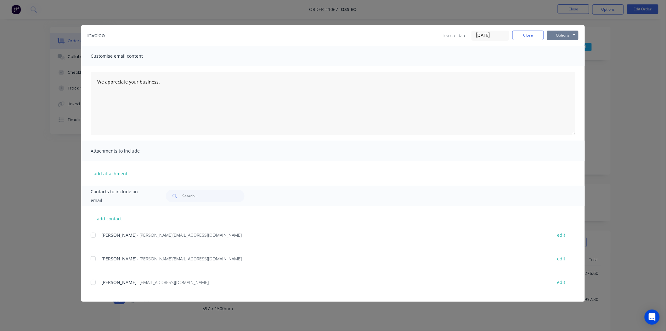
click at [564, 35] on button "Options" at bounding box center [562, 35] width 31 height 9
click at [568, 55] on button "Print" at bounding box center [567, 57] width 40 height 10
click at [528, 33] on button "Close" at bounding box center [528, 35] width 31 height 9
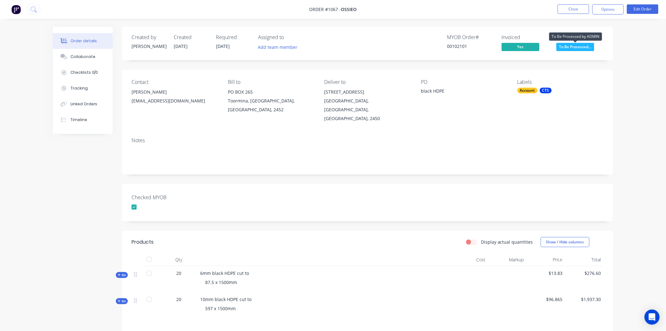
click at [581, 46] on span "To Be Processed..." at bounding box center [576, 47] width 38 height 8
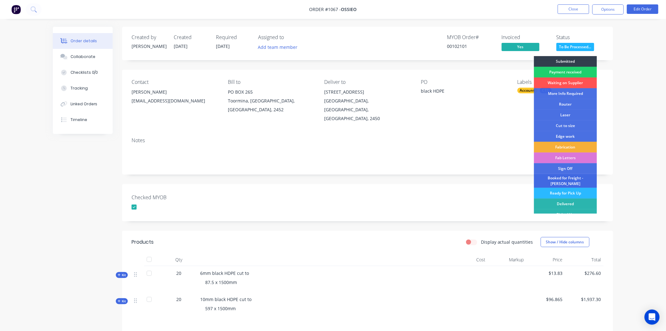
click at [568, 179] on div "Booked for Freight - [PERSON_NAME]" at bounding box center [565, 181] width 63 height 14
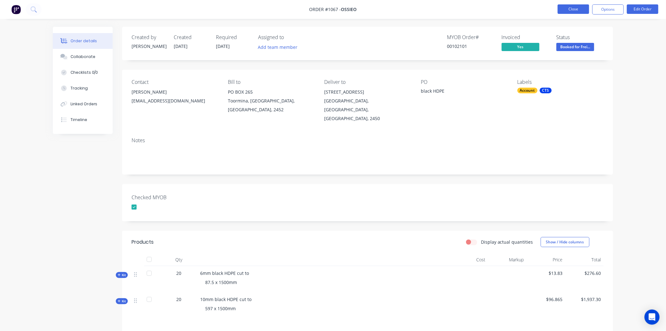
click at [579, 9] on button "Close" at bounding box center [573, 8] width 31 height 9
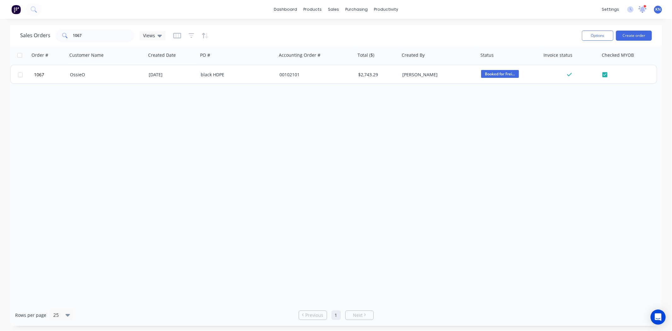
click at [642, 8] on icon at bounding box center [643, 8] width 6 height 5
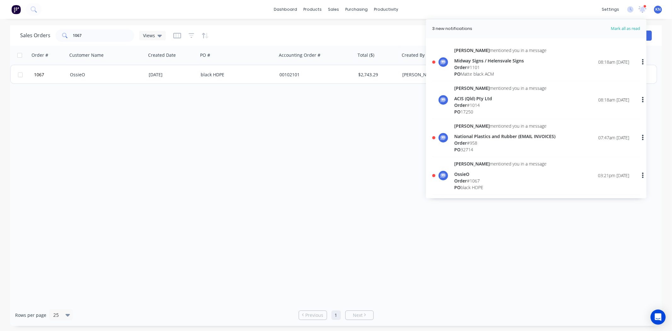
click at [471, 138] on div "National Plastics and Rubber (EMAIL INVOICES)" at bounding box center [504, 136] width 101 height 7
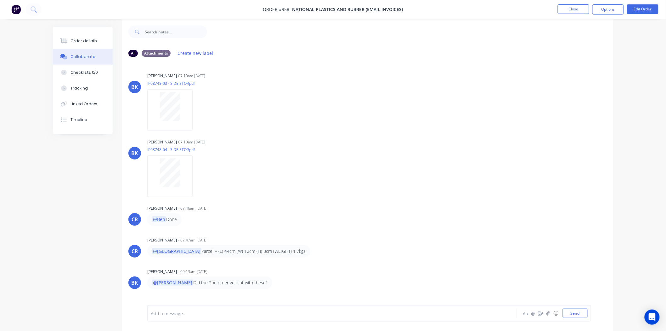
scroll to position [10, 0]
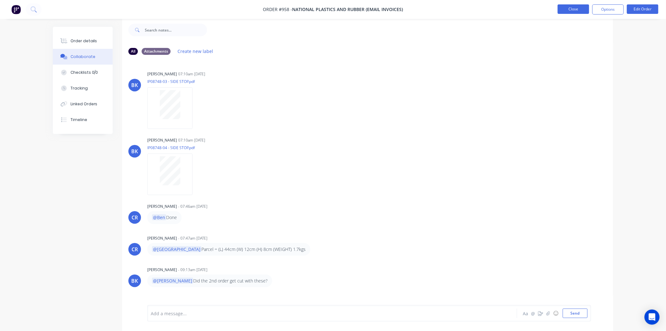
click at [572, 6] on button "Close" at bounding box center [573, 8] width 31 height 9
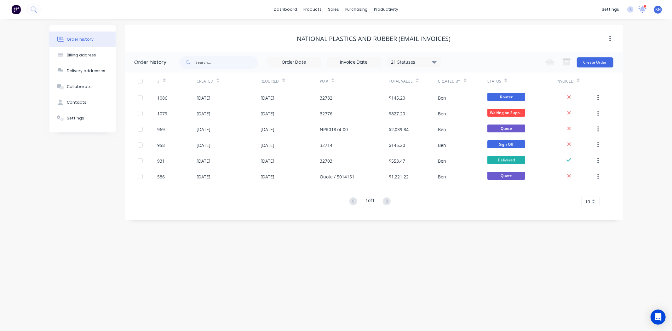
click at [642, 10] on icon at bounding box center [643, 8] width 6 height 5
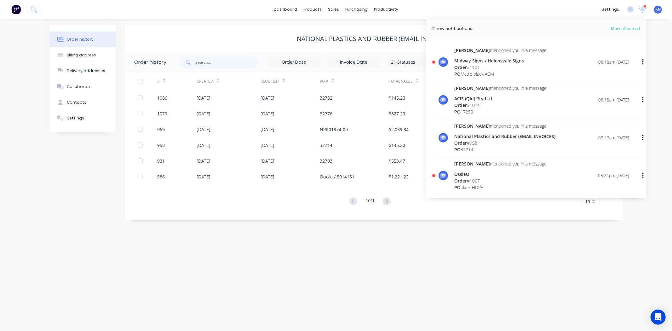
click at [470, 60] on div "Midway Signs / Helensvale Signs" at bounding box center [500, 60] width 92 height 7
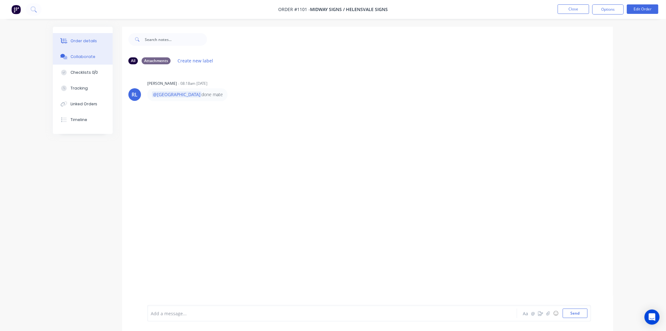
click at [88, 39] on div "Order details" at bounding box center [84, 41] width 27 height 6
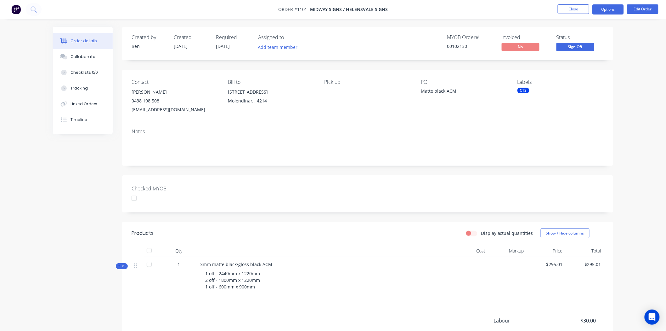
click at [611, 8] on button "Options" at bounding box center [608, 9] width 31 height 10
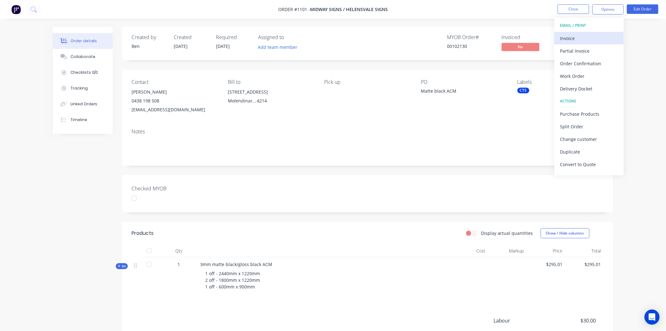
click at [569, 35] on div "Invoice" at bounding box center [590, 38] width 58 height 9
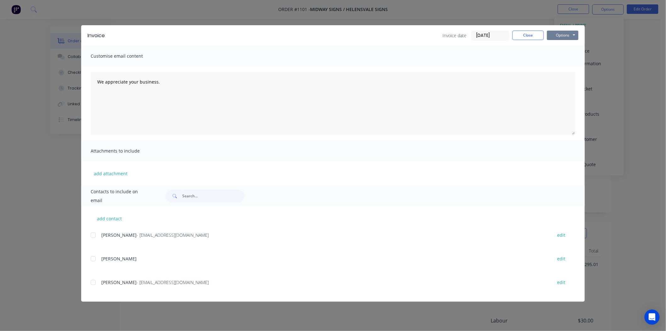
click at [566, 35] on button "Options" at bounding box center [562, 35] width 31 height 9
click at [561, 57] on button "Print" at bounding box center [567, 57] width 40 height 10
click at [521, 34] on button "Close" at bounding box center [528, 35] width 31 height 9
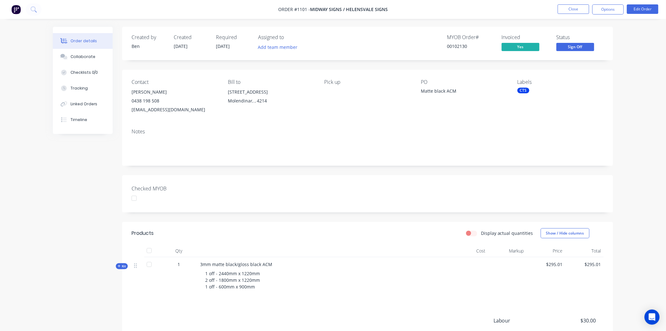
click at [135, 198] on div at bounding box center [134, 198] width 13 height 13
drag, startPoint x: 581, startPoint y: 45, endPoint x: 588, endPoint y: 46, distance: 7.2
click at [588, 46] on span "Sign Off" at bounding box center [576, 47] width 38 height 8
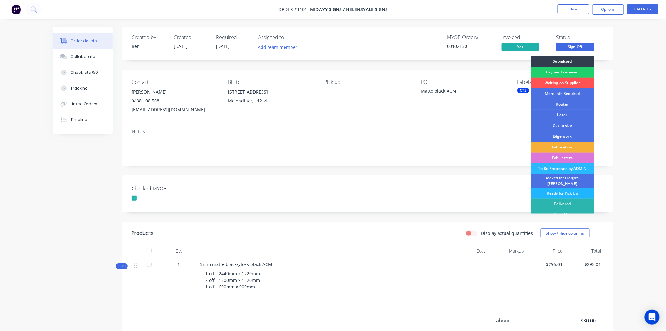
click at [555, 189] on div "Ready for Pick Up" at bounding box center [562, 193] width 63 height 11
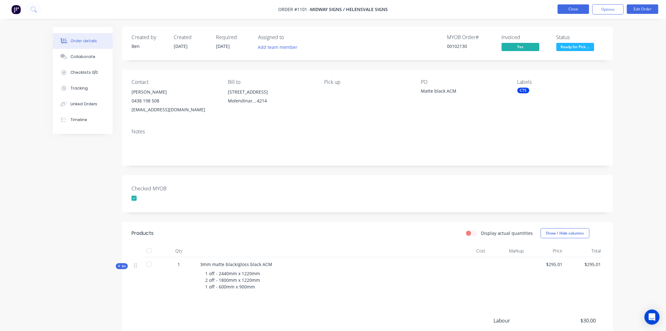
click at [577, 7] on button "Close" at bounding box center [573, 8] width 31 height 9
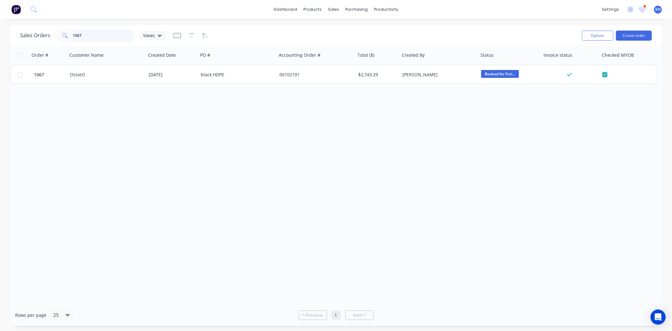
click at [93, 32] on input "1067" at bounding box center [103, 35] width 61 height 13
type input "1"
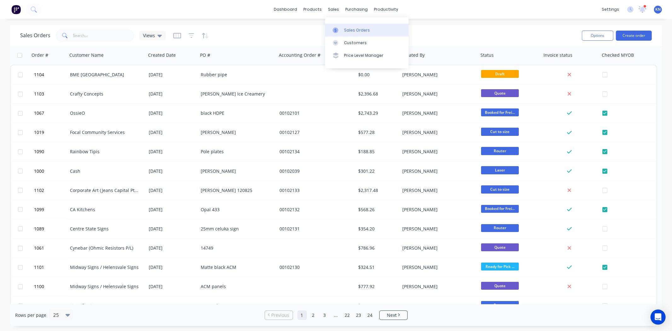
click at [354, 31] on div "Sales Orders" at bounding box center [357, 30] width 26 height 6
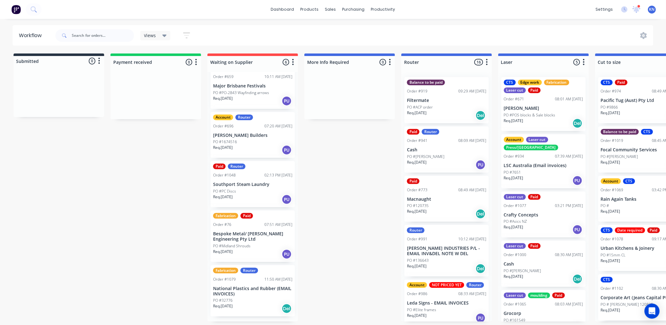
scroll to position [2, 0]
click at [264, 285] on div "Labels" at bounding box center [279, 287] width 63 height 13
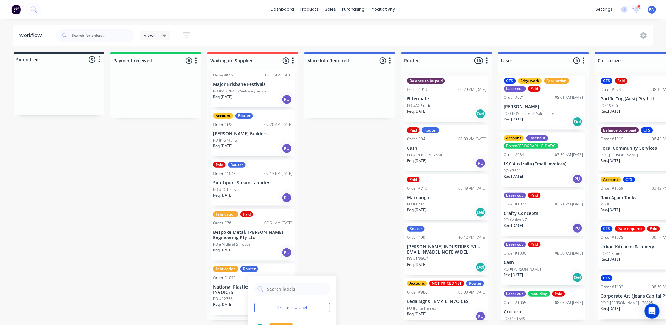
scroll to position [70, 0]
click at [259, 295] on div at bounding box center [260, 294] width 13 height 13
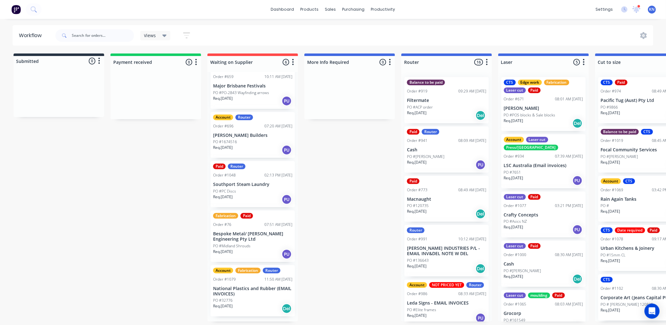
scroll to position [2, 0]
click at [87, 39] on input "text" at bounding box center [103, 35] width 62 height 13
type input "leda"
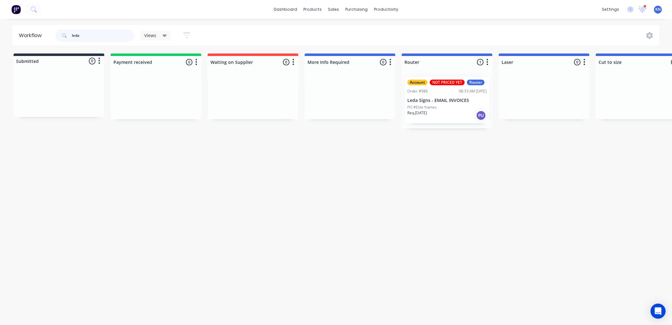
drag, startPoint x: 89, startPoint y: 37, endPoint x: 64, endPoint y: 37, distance: 24.9
click at [64, 37] on div "leda" at bounding box center [94, 35] width 79 height 13
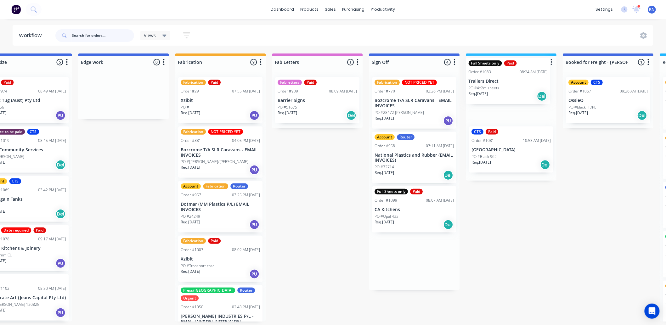
scroll to position [0, 618]
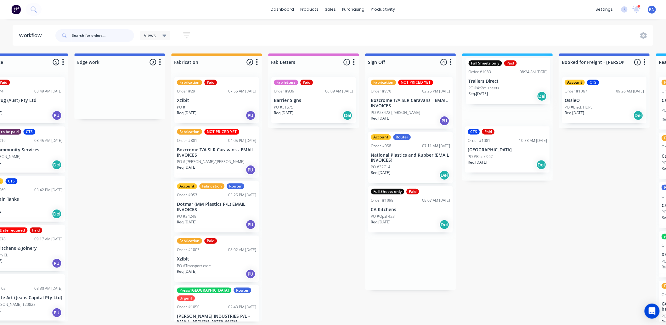
drag, startPoint x: 409, startPoint y: 213, endPoint x: 493, endPoint y: 82, distance: 156.5
click at [493, 82] on div "Submitted 0 Status colour #273444 hex #273444 Save Cancel Summaries Total order…" at bounding box center [130, 188] width 1507 height 268
click at [389, 214] on p "PO #Opal 433" at bounding box center [383, 217] width 24 height 6
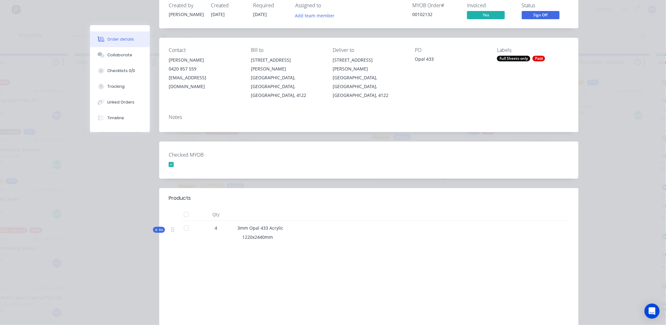
scroll to position [0, 0]
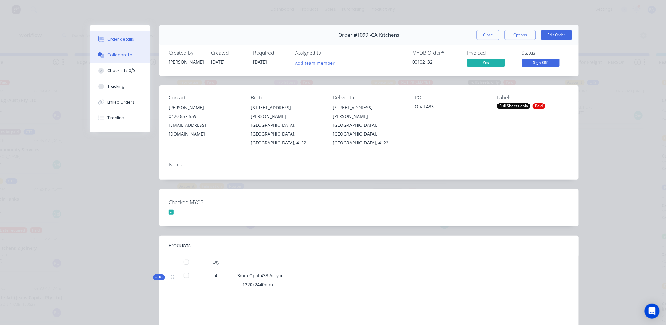
click at [125, 55] on div "Collaborate" at bounding box center [120, 55] width 25 height 6
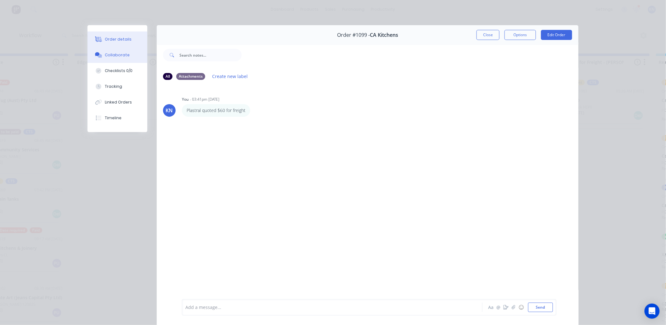
click at [111, 39] on div "Order details" at bounding box center [118, 40] width 27 height 6
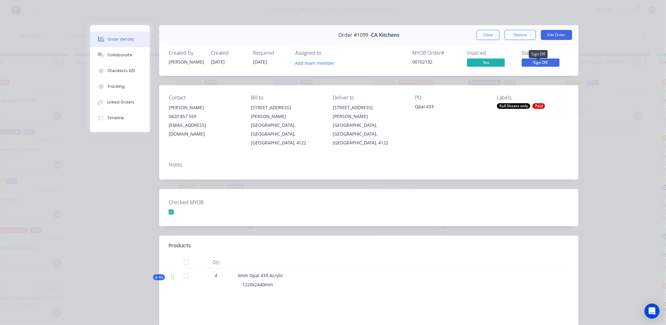
click at [550, 63] on span "Sign Off" at bounding box center [541, 63] width 38 height 8
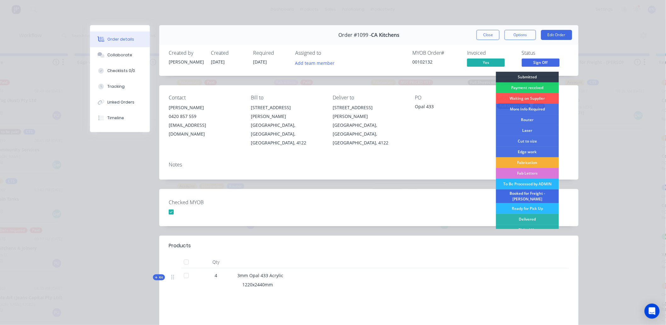
click at [521, 194] on div "Booked for Freight - [PERSON_NAME]" at bounding box center [527, 197] width 63 height 14
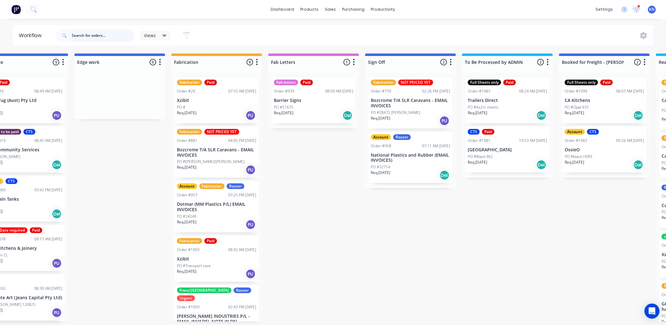
scroll to position [2, 840]
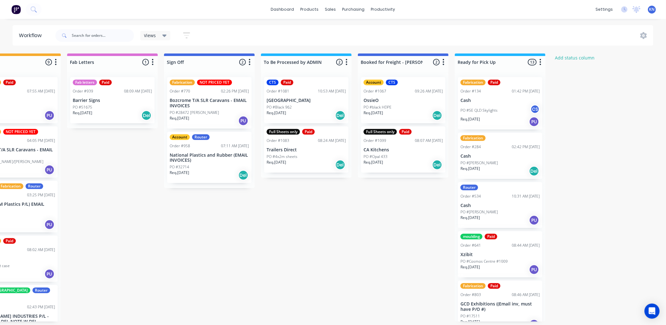
scroll to position [0, 840]
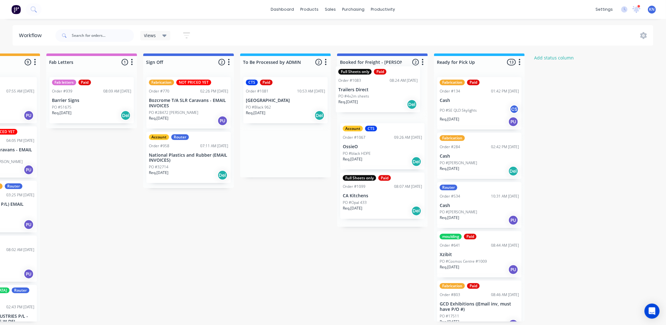
drag, startPoint x: 269, startPoint y: 151, endPoint x: 364, endPoint y: 91, distance: 112.8
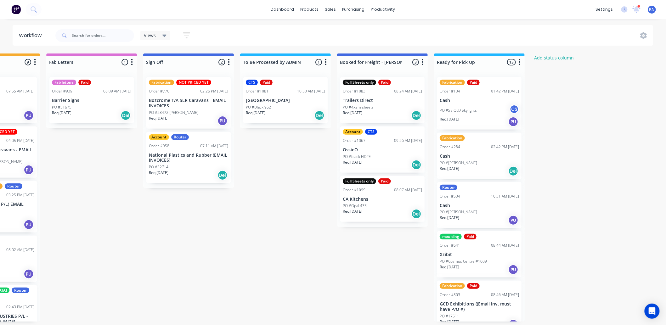
click at [358, 197] on p "CA Kitchens" at bounding box center [382, 199] width 79 height 5
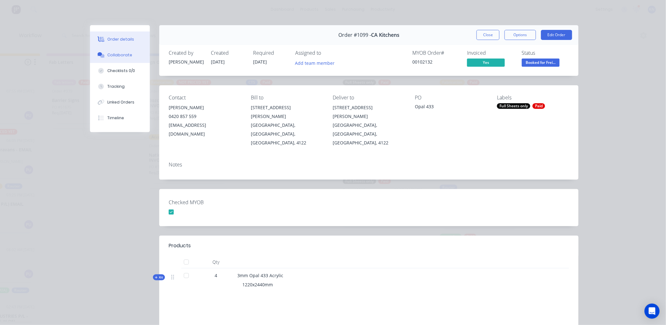
click at [120, 52] on div "Collaborate" at bounding box center [120, 55] width 25 height 6
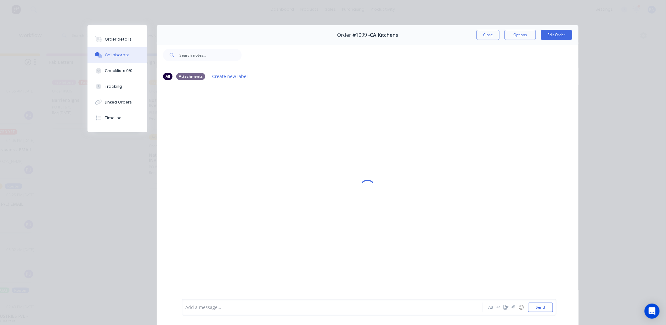
click at [193, 311] on div "Add a message..." at bounding box center [323, 307] width 276 height 9
click at [544, 305] on button "Send" at bounding box center [540, 307] width 25 height 9
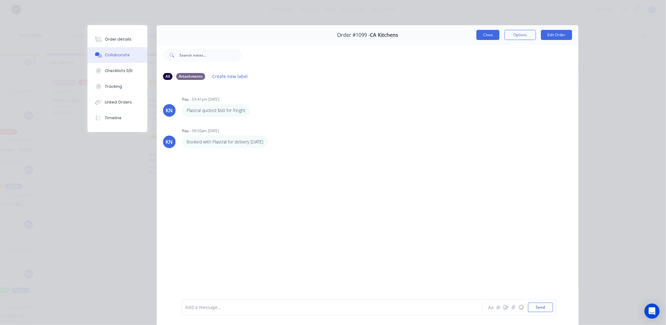
click at [483, 34] on button "Close" at bounding box center [488, 35] width 23 height 10
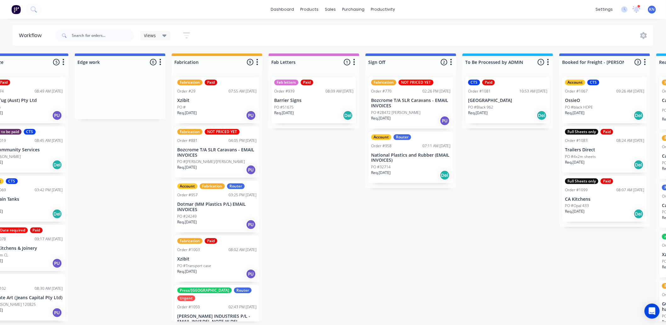
scroll to position [0, 619]
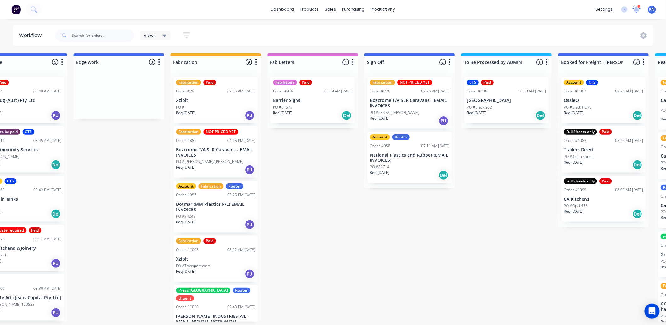
click at [637, 8] on icon at bounding box center [637, 9] width 6 height 6
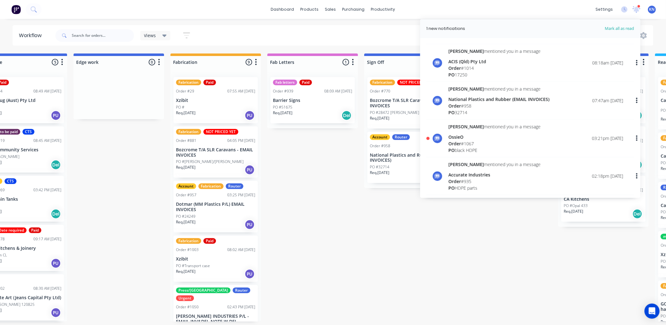
scroll to position [70, 0]
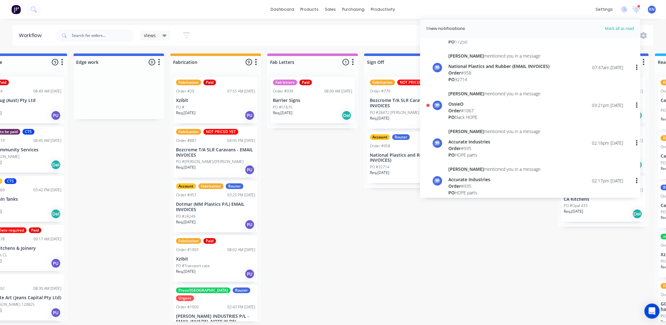
click at [459, 105] on div "OssieO" at bounding box center [495, 104] width 92 height 7
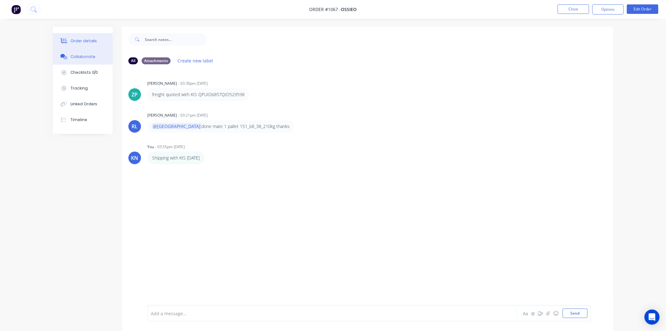
click at [80, 41] on div "Order details" at bounding box center [84, 41] width 27 height 6
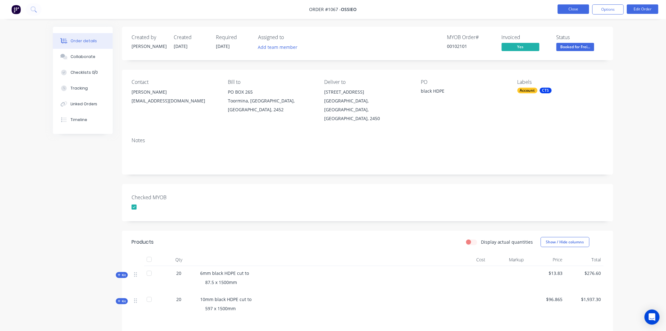
click at [578, 7] on button "Close" at bounding box center [573, 8] width 31 height 9
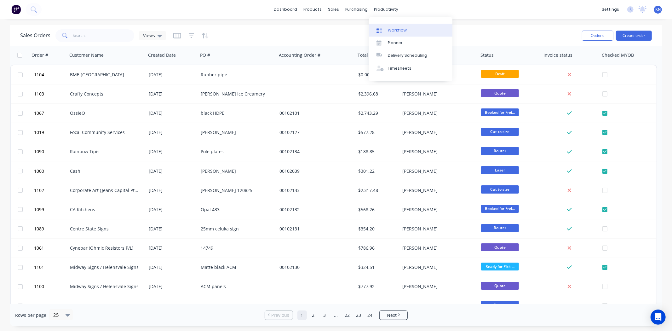
click at [397, 29] on div "Workflow" at bounding box center [397, 30] width 19 height 6
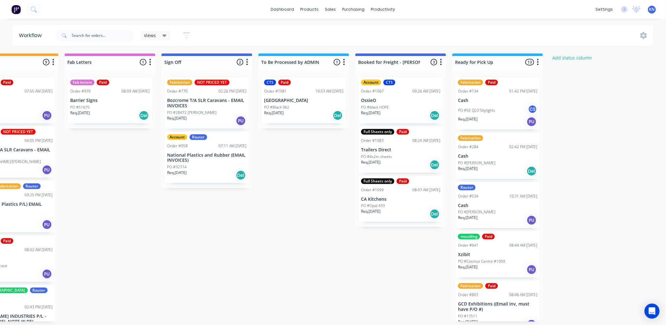
scroll to position [0, 840]
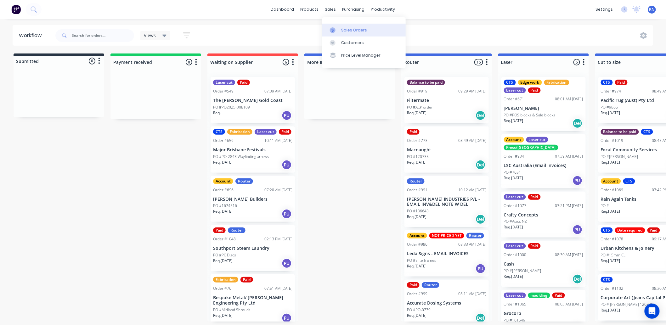
click at [344, 29] on div "Sales Orders" at bounding box center [354, 30] width 26 height 6
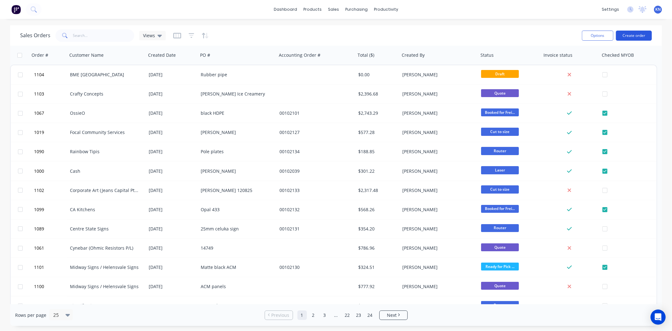
click at [640, 35] on button "Create order" at bounding box center [634, 36] width 36 height 10
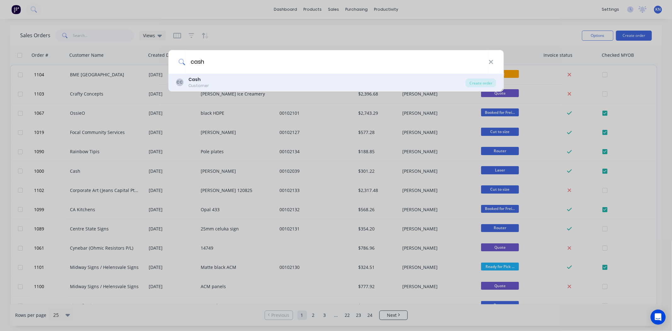
type input "cash"
click at [190, 77] on b "Cash" at bounding box center [194, 79] width 12 height 6
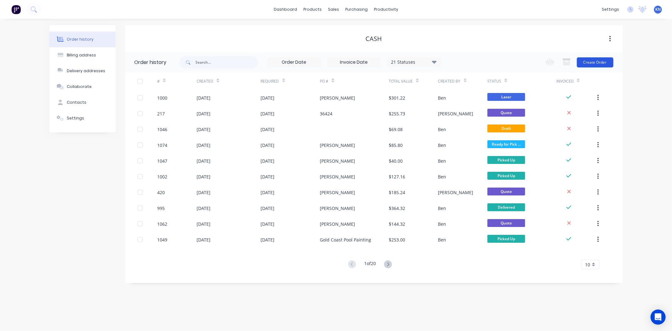
click at [605, 59] on button "Create Order" at bounding box center [595, 62] width 37 height 10
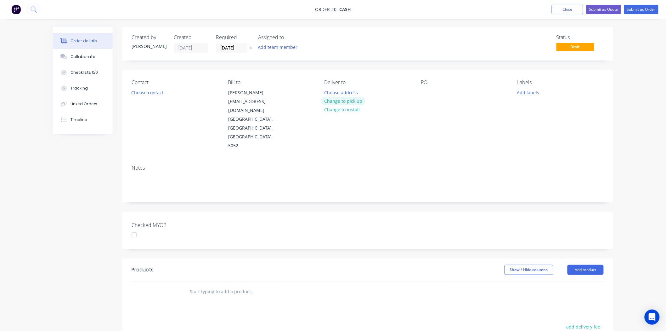
click at [358, 100] on button "Change to pick up" at bounding box center [343, 101] width 45 height 9
click at [145, 92] on button "Choose contact" at bounding box center [147, 92] width 39 height 9
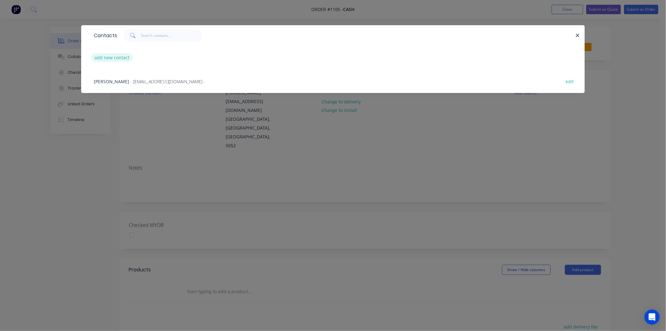
click at [111, 55] on button "add new contact" at bounding box center [112, 57] width 42 height 9
select select "AU"
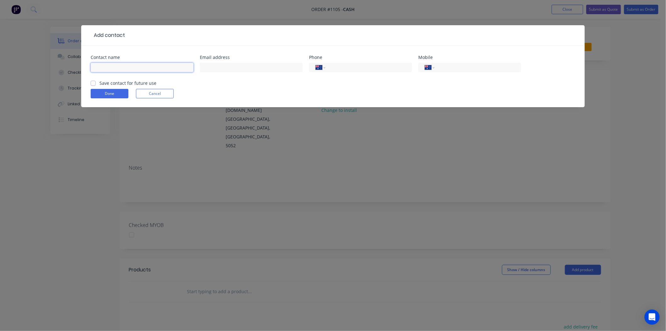
click at [114, 65] on input "text" at bounding box center [142, 67] width 103 height 9
type input "[PERSON_NAME]"
type input "0"
type input "[EMAIL_ADDRESS][DOMAIN_NAME]"
type input "0439 808 855"
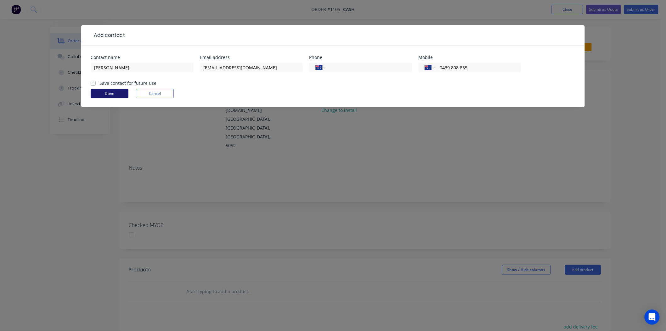
click at [114, 94] on button "Done" at bounding box center [110, 93] width 38 height 9
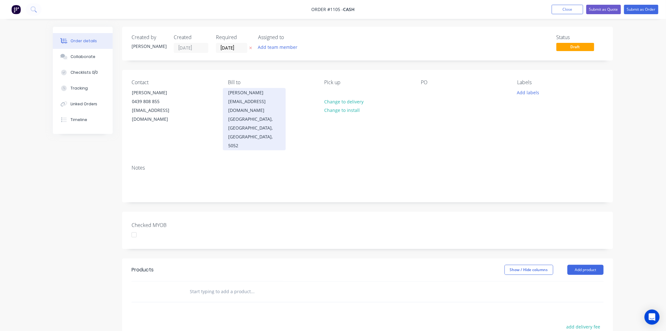
click at [251, 115] on div "[GEOGRAPHIC_DATA], [GEOGRAPHIC_DATA], [GEOGRAPHIC_DATA], 5052" at bounding box center [254, 132] width 52 height 35
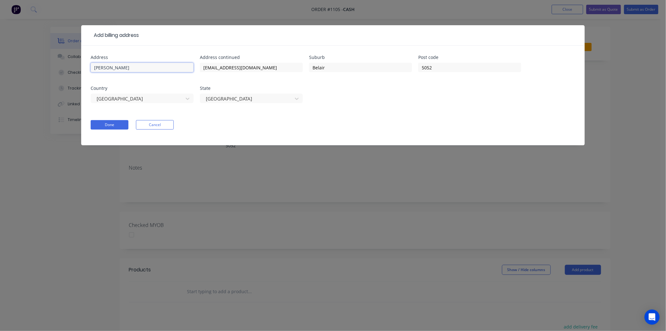
drag, startPoint x: 162, startPoint y: 67, endPoint x: 38, endPoint y: 64, distance: 123.2
click at [38, 64] on div "Add billing address Address [PERSON_NAME] Address continued [EMAIL_ADDRESS][DOM…" at bounding box center [333, 165] width 666 height 331
click at [249, 102] on div at bounding box center [247, 99] width 84 height 8
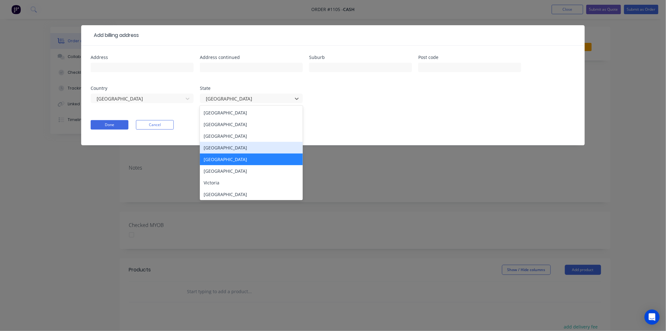
click at [219, 149] on div "[GEOGRAPHIC_DATA]" at bounding box center [251, 148] width 103 height 12
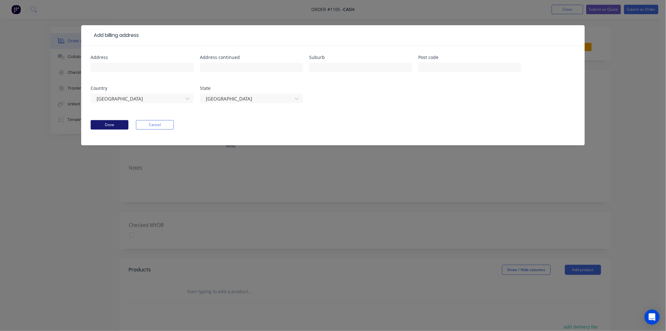
click at [107, 123] on button "Done" at bounding box center [110, 124] width 38 height 9
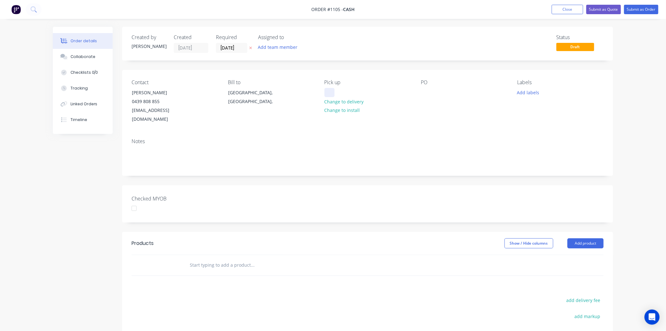
click at [331, 90] on div at bounding box center [330, 92] width 10 height 9
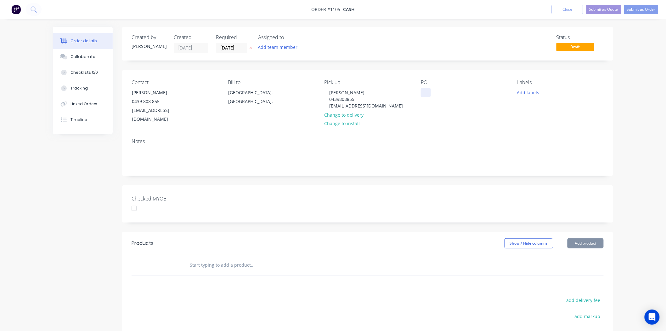
click at [426, 92] on div at bounding box center [426, 92] width 10 height 9
drag, startPoint x: 439, startPoint y: 92, endPoint x: 461, endPoint y: 98, distance: 22.8
click at [441, 93] on div "[PERSON_NAME]" at bounding box center [443, 92] width 45 height 9
click at [525, 90] on button "Add labels" at bounding box center [528, 92] width 29 height 9
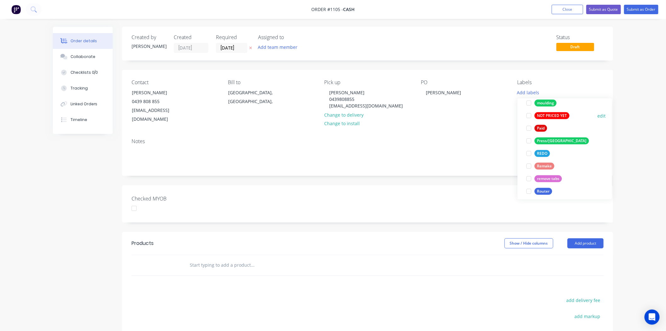
scroll to position [210, 0]
click at [530, 126] on div at bounding box center [529, 128] width 13 height 13
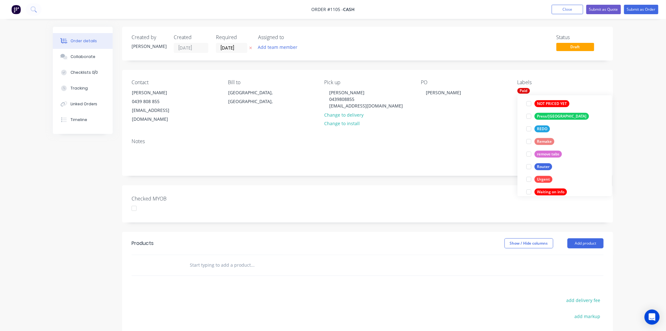
scroll to position [239, 0]
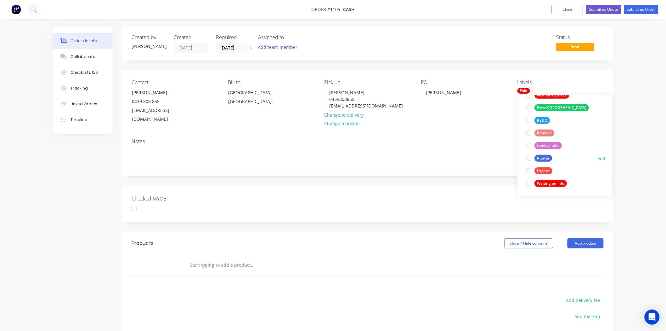
click at [529, 158] on div at bounding box center [529, 158] width 13 height 13
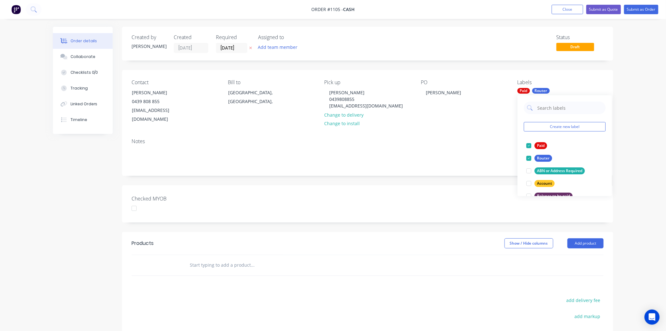
click at [286, 193] on div "Checked MYOB" at bounding box center [367, 203] width 491 height 37
click at [196, 259] on input "text" at bounding box center [253, 265] width 126 height 13
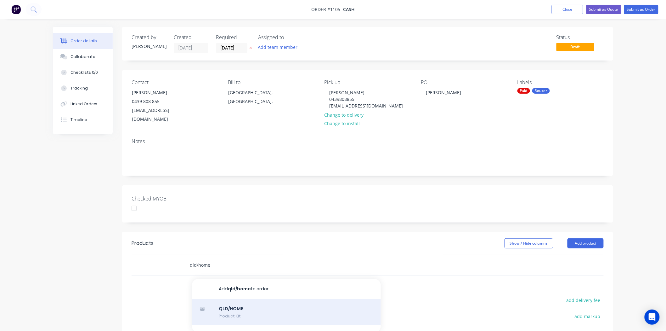
type input "qld/home"
click at [232, 302] on div "QLD/HOME Product Kit" at bounding box center [286, 312] width 189 height 26
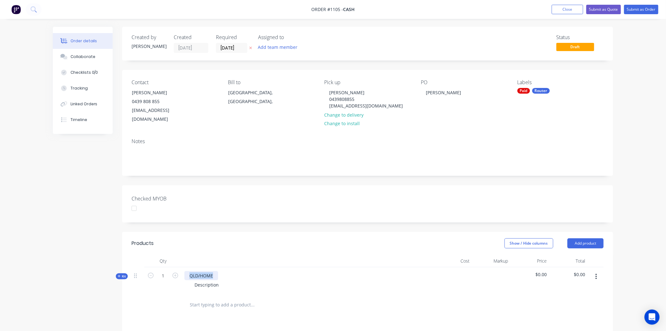
drag, startPoint x: 190, startPoint y: 267, endPoint x: 216, endPoint y: 268, distance: 25.5
click at [216, 271] on div "QLD/HOME" at bounding box center [202, 275] width 34 height 9
click at [177, 272] on icon "button" at bounding box center [176, 275] width 6 height 6
type input "2"
drag, startPoint x: 219, startPoint y: 276, endPoint x: 196, endPoint y: 276, distance: 22.7
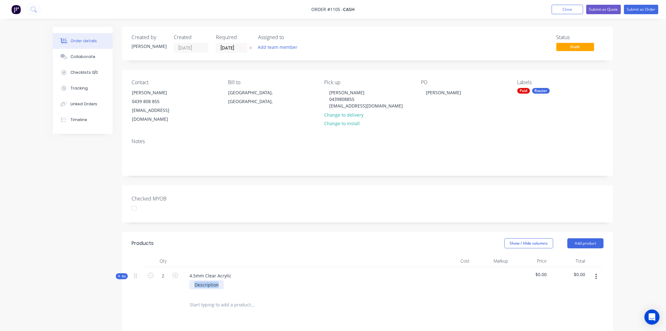
click at [196, 280] on div "Description" at bounding box center [207, 284] width 34 height 9
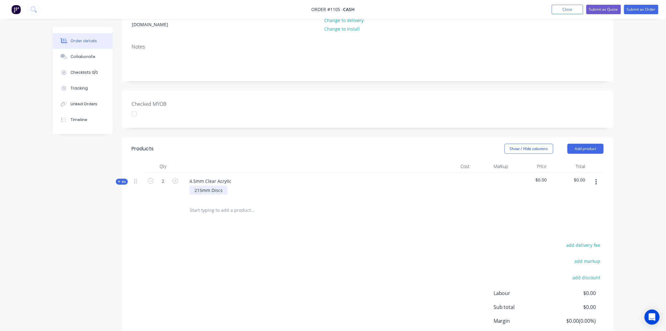
scroll to position [31, 0]
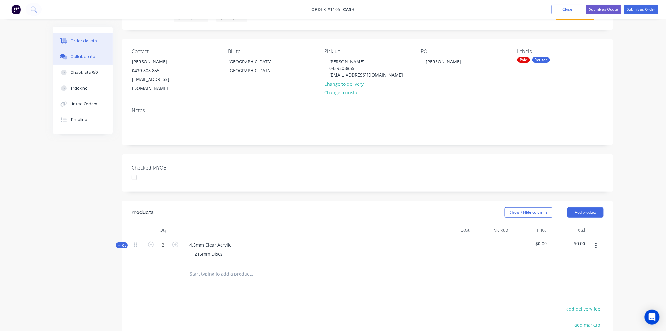
click at [86, 56] on div "Collaborate" at bounding box center [83, 57] width 25 height 6
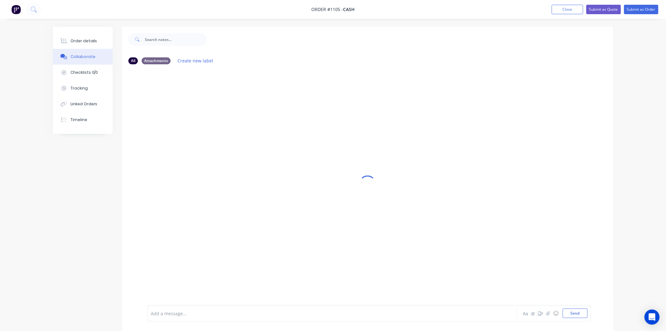
click at [172, 310] on div at bounding box center [314, 313] width 327 height 7
click at [579, 314] on button "Send" at bounding box center [575, 312] width 25 height 9
click at [77, 42] on div "Order details" at bounding box center [84, 41] width 27 height 6
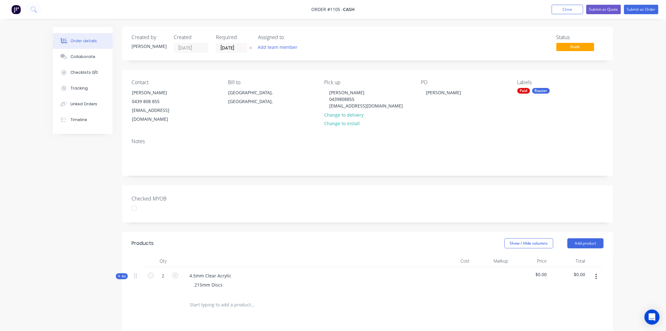
click at [122, 274] on span "Kit" at bounding box center [122, 276] width 8 height 5
click at [163, 298] on input "0" at bounding box center [163, 302] width 16 height 9
type input "1"
type input "118.2"
type input "$118.20"
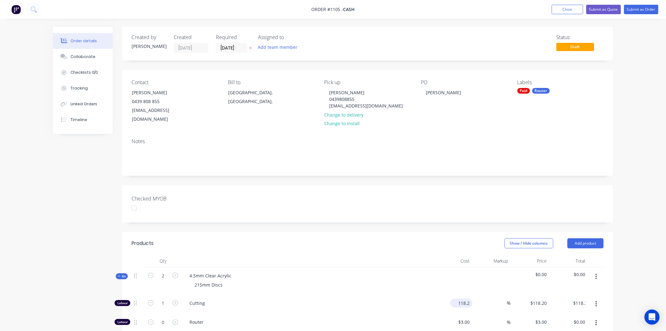
click at [468, 298] on input "118.2" at bounding box center [463, 302] width 20 height 9
type input "$81.82"
click at [646, 8] on button "Submit as Order" at bounding box center [641, 9] width 34 height 9
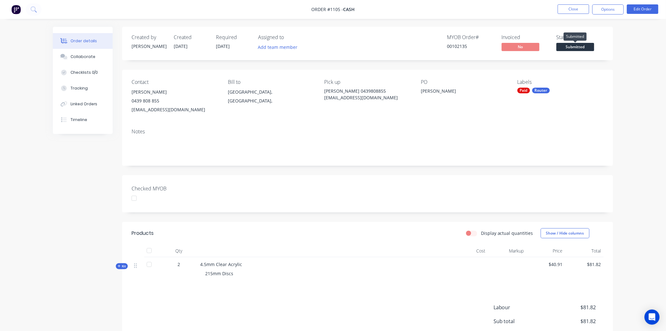
click at [577, 44] on span "Submitted" at bounding box center [576, 47] width 38 height 8
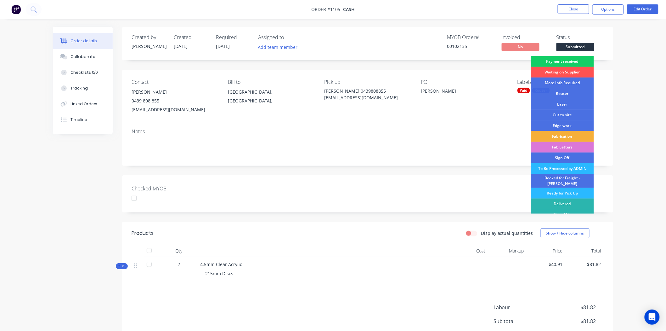
click at [583, 59] on div "Payment received" at bounding box center [562, 61] width 63 height 11
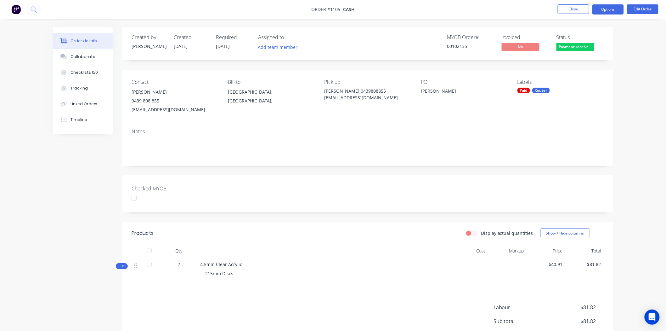
click at [605, 10] on button "Options" at bounding box center [608, 9] width 31 height 10
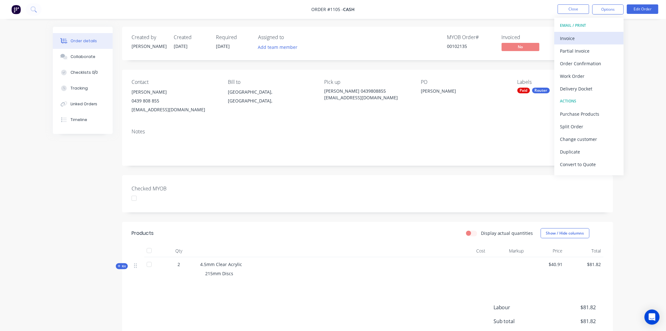
click at [567, 36] on div "Invoice" at bounding box center [590, 38] width 58 height 9
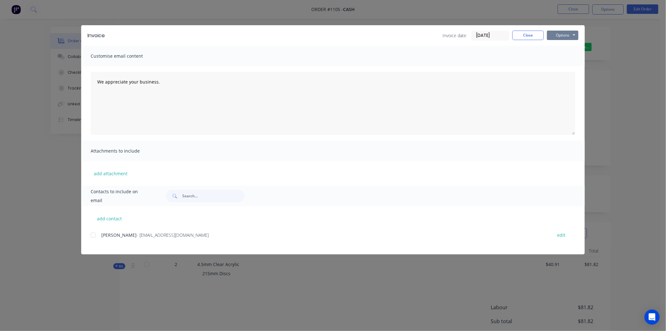
click at [561, 33] on button "Options" at bounding box center [562, 35] width 31 height 9
click at [566, 57] on button "Print" at bounding box center [567, 57] width 40 height 10
click at [536, 34] on button "Close" at bounding box center [528, 35] width 31 height 9
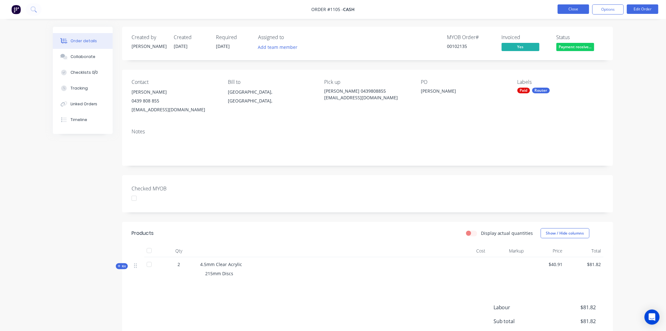
click at [578, 6] on button "Close" at bounding box center [573, 8] width 31 height 9
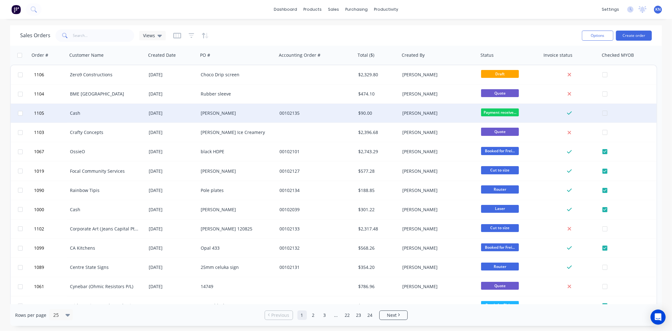
click at [213, 117] on div "[PERSON_NAME]" at bounding box center [237, 113] width 79 height 19
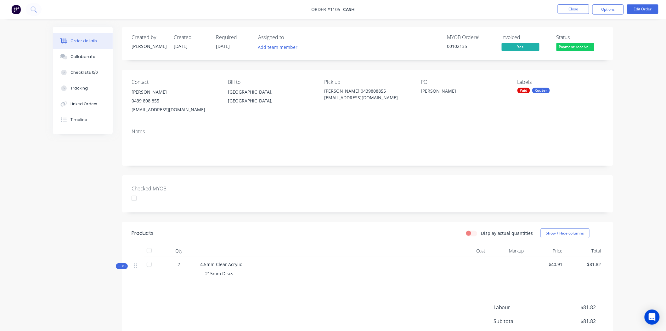
click at [136, 199] on div at bounding box center [134, 198] width 13 height 13
click at [575, 10] on button "Close" at bounding box center [573, 8] width 31 height 9
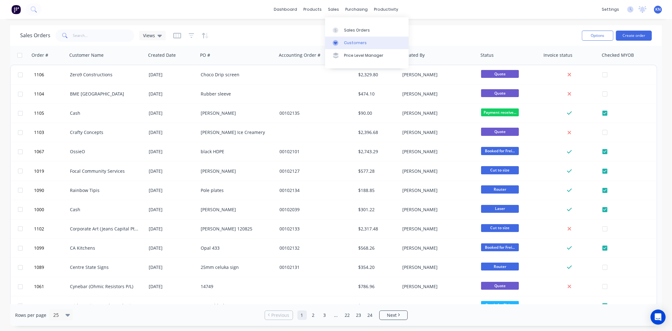
click at [356, 44] on div "Customers" at bounding box center [355, 43] width 23 height 6
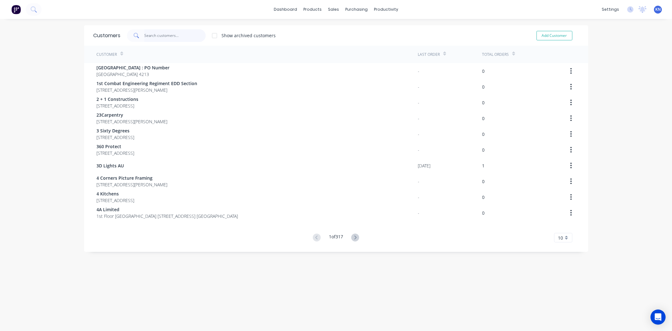
click at [157, 40] on input "text" at bounding box center [174, 35] width 61 height 13
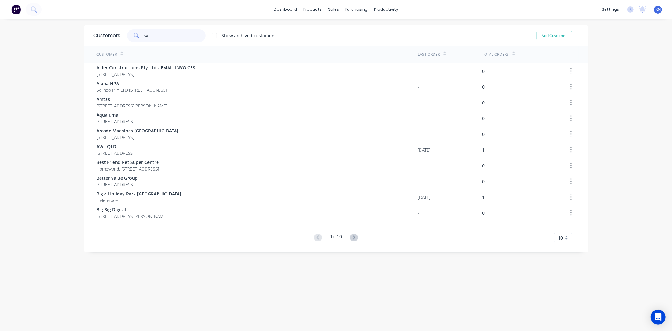
type input "v"
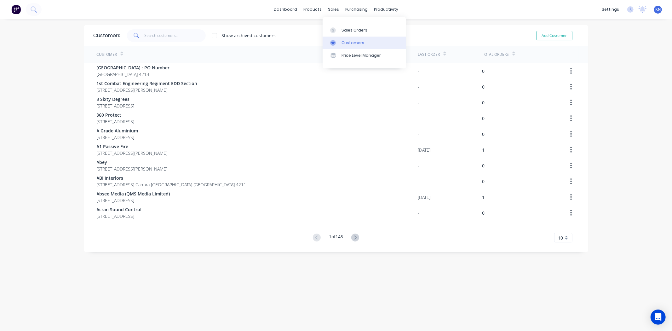
click at [364, 41] on link "Customers" at bounding box center [363, 43] width 83 height 13
click at [559, 36] on button "Add Customer" at bounding box center [554, 35] width 36 height 9
select select "AU"
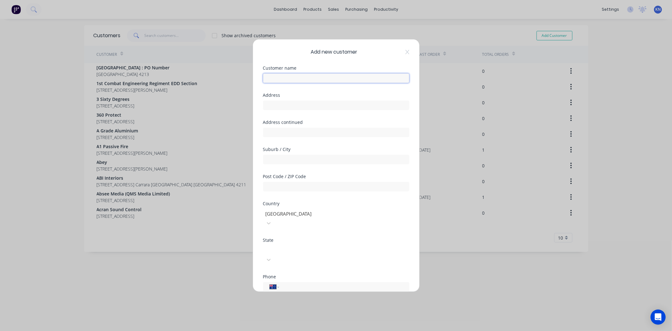
click at [291, 79] on input "text" at bounding box center [336, 77] width 146 height 9
type input "Valor Shade Solutions"
click at [319, 103] on input "text" at bounding box center [336, 104] width 146 height 9
click at [302, 283] on input "tel" at bounding box center [342, 286] width 119 height 7
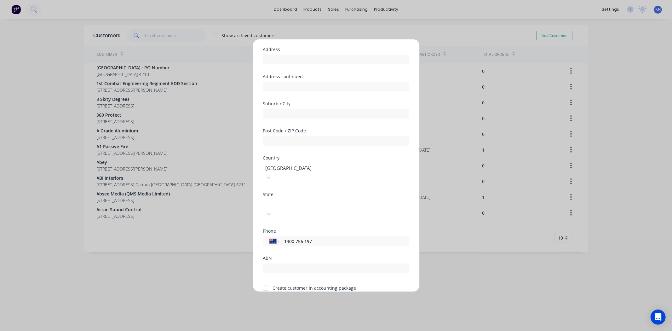
scroll to position [55, 0]
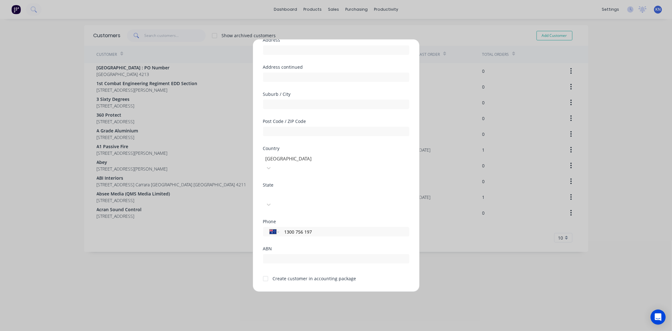
type input "1300 756 197"
click at [266, 272] on div at bounding box center [265, 278] width 13 height 13
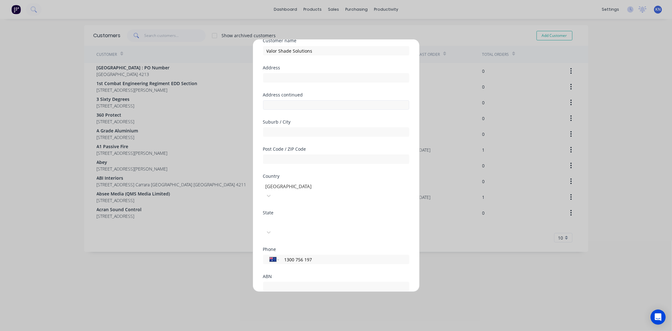
scroll to position [0, 0]
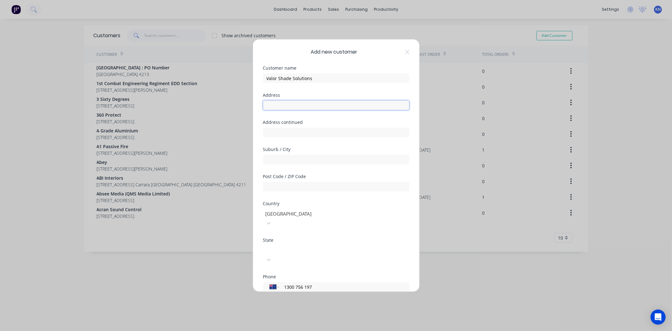
click at [281, 108] on input "text" at bounding box center [336, 104] width 146 height 9
click at [295, 245] on div at bounding box center [310, 249] width 91 height 8
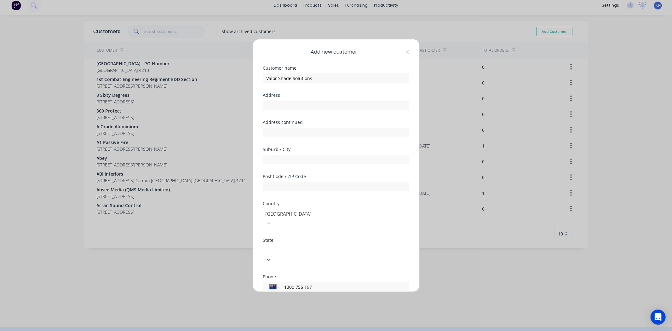
scroll to position [4, 0]
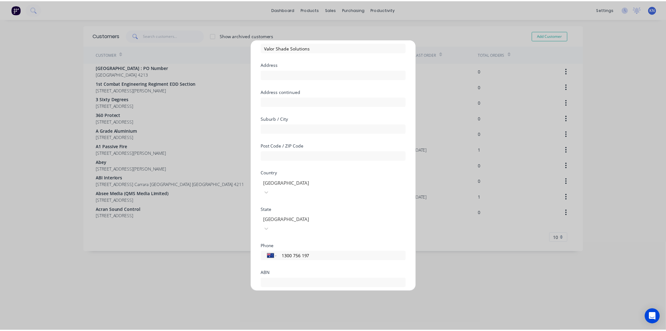
scroll to position [55, 0]
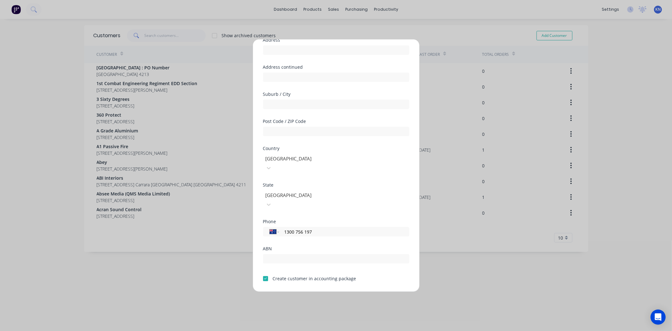
click at [321, 292] on button "Save" at bounding box center [316, 297] width 35 height 10
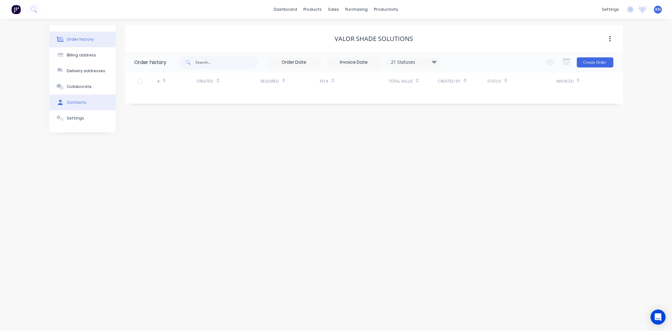
click at [69, 103] on div "Contacts" at bounding box center [77, 103] width 20 height 6
click at [610, 61] on button "Add contact" at bounding box center [603, 61] width 29 height 9
select select "AU"
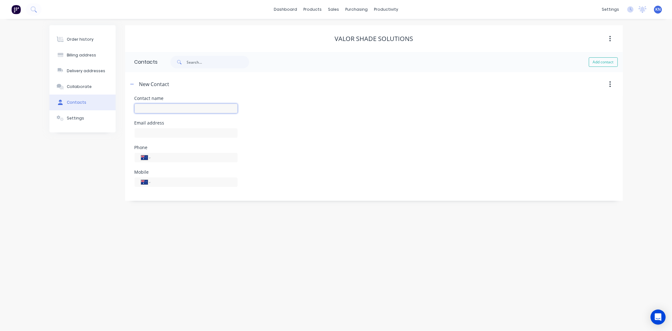
click at [159, 107] on input "text" at bounding box center [185, 108] width 103 height 9
type input "Jamie"
select select "AU"
click at [152, 132] on input "text" at bounding box center [185, 132] width 103 height 9
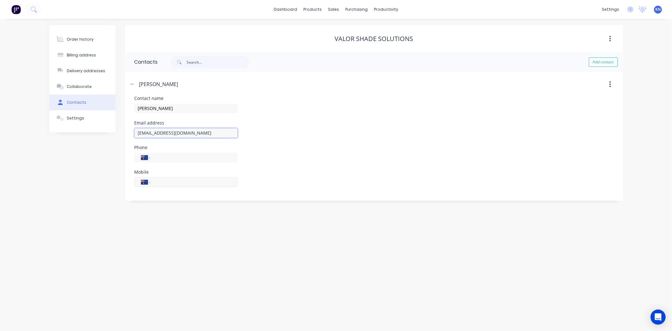
type input "info@valorshade.com.au"
drag, startPoint x: 190, startPoint y: 184, endPoint x: 191, endPoint y: 165, distance: 18.3
click at [190, 184] on input "tel" at bounding box center [193, 181] width 76 height 7
type input "0484 353 949"
click at [131, 83] on icon "button" at bounding box center [132, 84] width 4 height 4
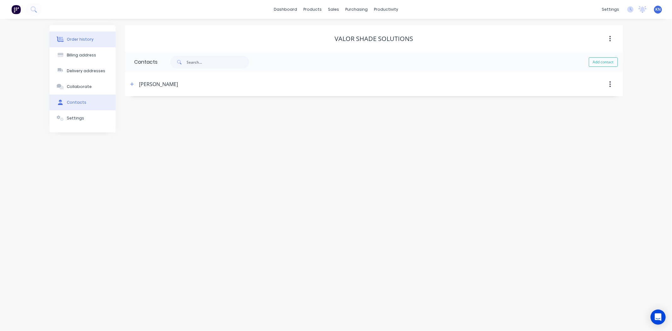
click at [80, 36] on button "Order history" at bounding box center [82, 39] width 66 height 16
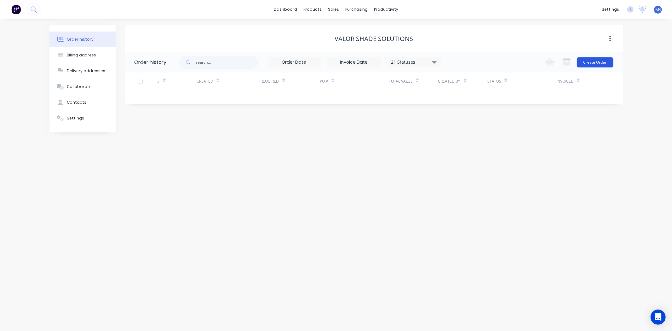
click at [589, 60] on button "Create Order" at bounding box center [595, 62] width 37 height 10
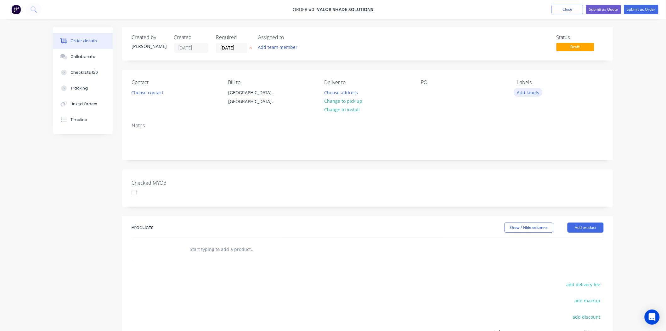
click at [528, 90] on button "Add labels" at bounding box center [528, 92] width 29 height 9
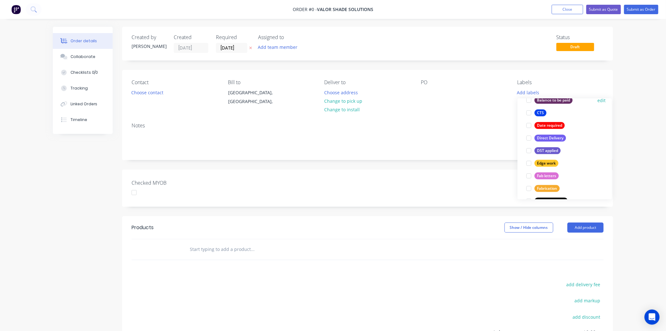
scroll to position [140, 0]
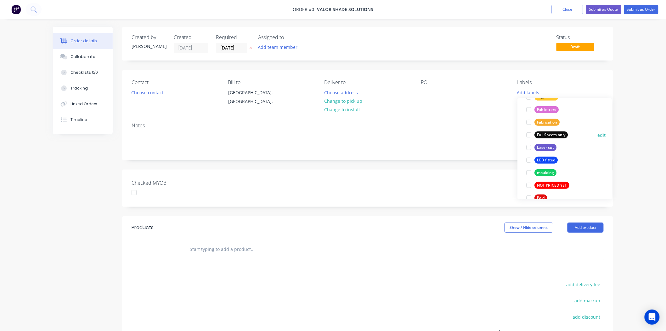
click at [530, 135] on div at bounding box center [529, 134] width 13 height 13
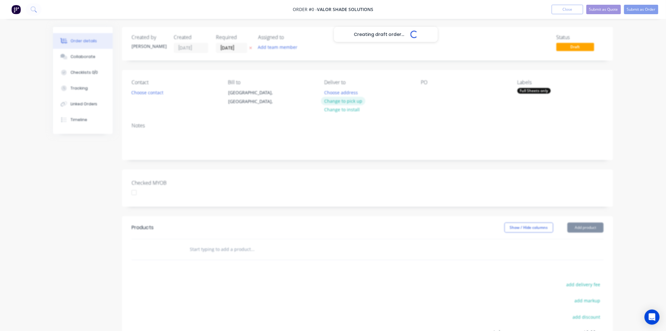
click at [347, 101] on div "Creating draft order... Loading... Order details Collaborate Checklists 0/0 Tra…" at bounding box center [333, 224] width 573 height 394
click at [348, 99] on button "Change to pick up" at bounding box center [343, 101] width 45 height 9
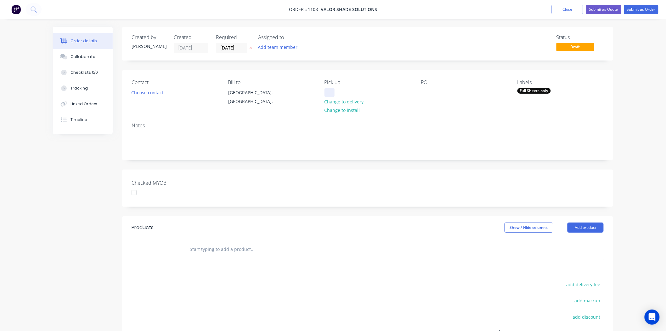
click at [328, 92] on div at bounding box center [330, 92] width 10 height 9
click at [144, 90] on button "Choose contact" at bounding box center [147, 92] width 39 height 9
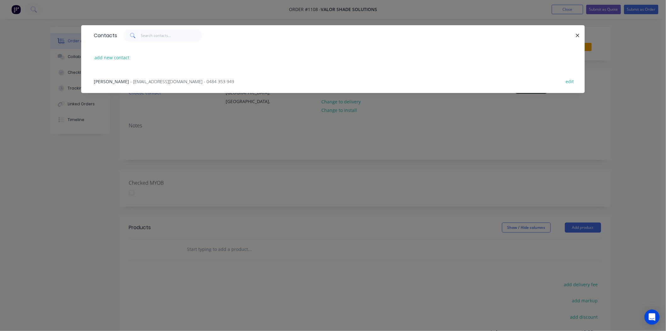
click at [134, 79] on span "- info@valorshade.com.au - 0484 353 949" at bounding box center [182, 81] width 104 height 6
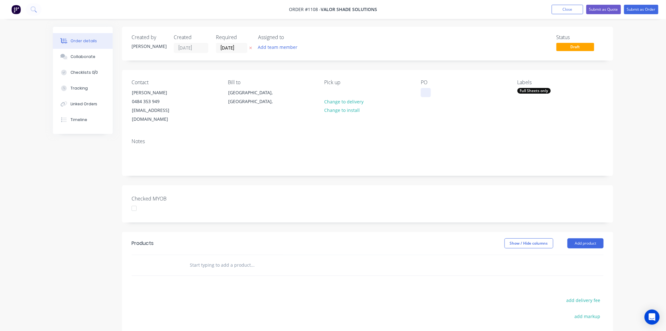
click at [426, 92] on div at bounding box center [426, 92] width 10 height 9
click at [202, 259] on input "text" at bounding box center [253, 265] width 126 height 13
click at [583, 238] on button "Add product" at bounding box center [586, 243] width 36 height 10
click at [220, 259] on input "text" at bounding box center [253, 265] width 126 height 13
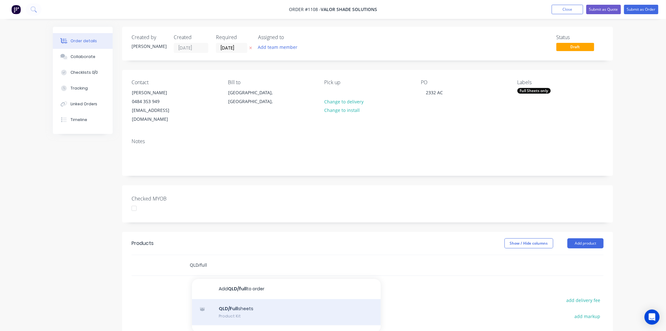
type input "QLD/full"
click at [235, 300] on div "QLD/Full sheets Product Kit" at bounding box center [286, 312] width 189 height 26
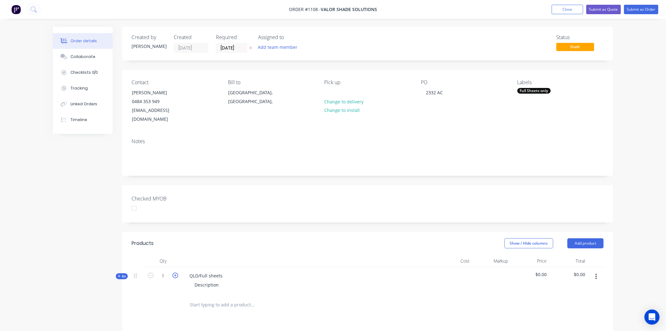
click at [175, 272] on icon "button" at bounding box center [176, 275] width 6 height 6
type input "2"
drag, startPoint x: 190, startPoint y: 267, endPoint x: 236, endPoint y: 267, distance: 46.0
click at [236, 267] on div "QLD/Full sheets Description" at bounding box center [308, 280] width 252 height 27
drag, startPoint x: 220, startPoint y: 275, endPoint x: 187, endPoint y: 275, distance: 32.7
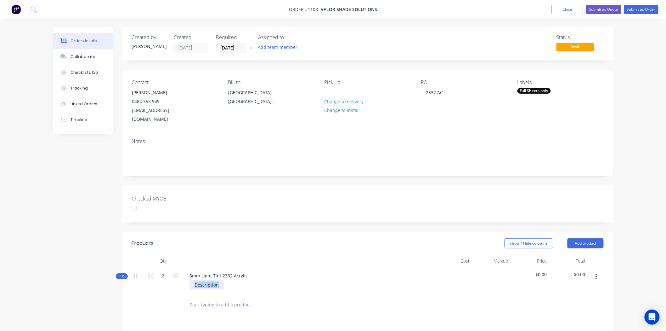
click at [187, 280] on div "Description" at bounding box center [308, 284] width 247 height 9
click at [124, 274] on span "Kit" at bounding box center [122, 276] width 8 height 5
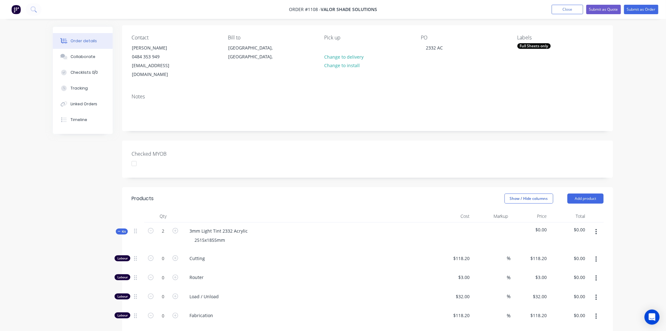
scroll to position [245, 0]
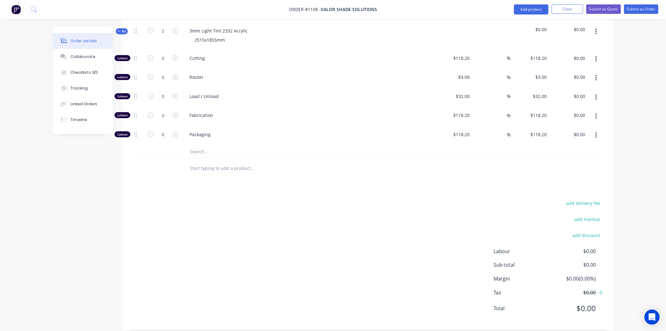
click at [218, 145] on input "text" at bounding box center [253, 151] width 126 height 13
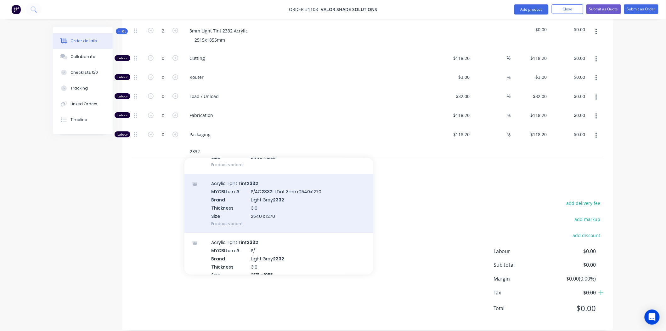
scroll to position [105, 0]
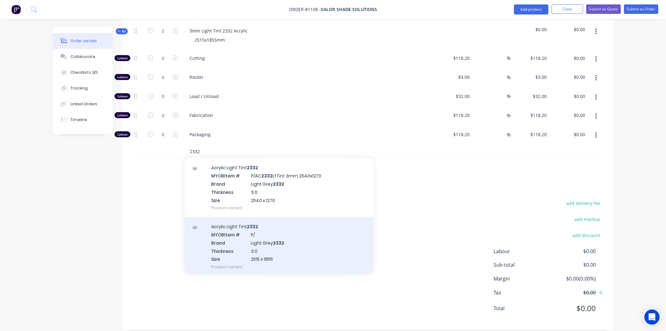
type input "2332"
click at [260, 234] on div "Acrylic Light Tint 2332 MYOB Item # P/ Brand Light Grey 2332 Thickness 3.0 Size…" at bounding box center [279, 246] width 189 height 59
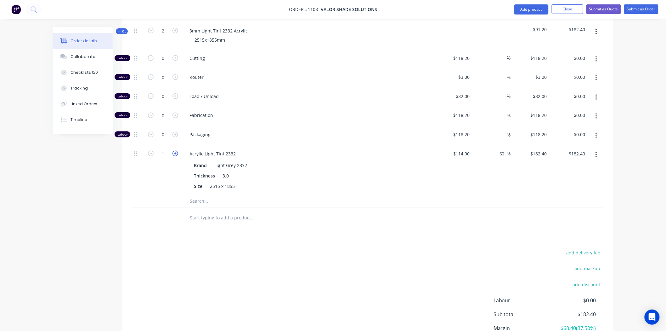
click at [176, 151] on icon "button" at bounding box center [176, 154] width 6 height 6
type input "2"
type input "$364.80"
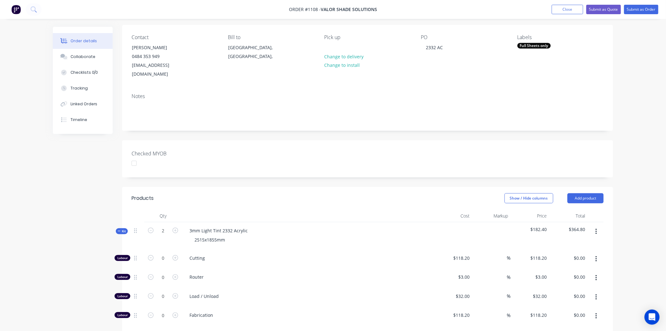
scroll to position [0, 0]
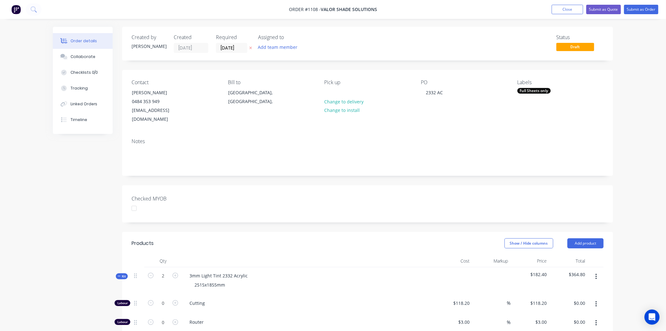
click at [121, 274] on span "Kit" at bounding box center [122, 276] width 8 height 5
click at [611, 8] on button "Submit as Quote" at bounding box center [604, 9] width 35 height 9
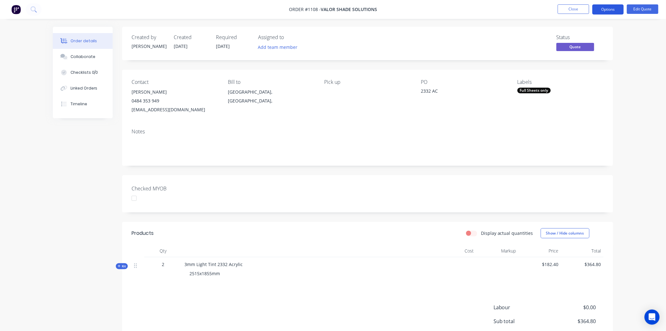
click at [612, 9] on button "Options" at bounding box center [608, 9] width 31 height 10
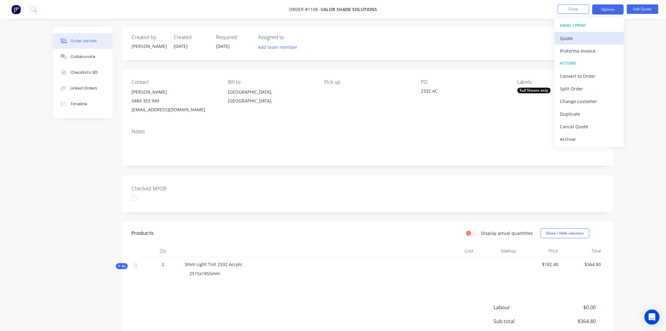
click at [587, 38] on div "Quote" at bounding box center [590, 38] width 58 height 9
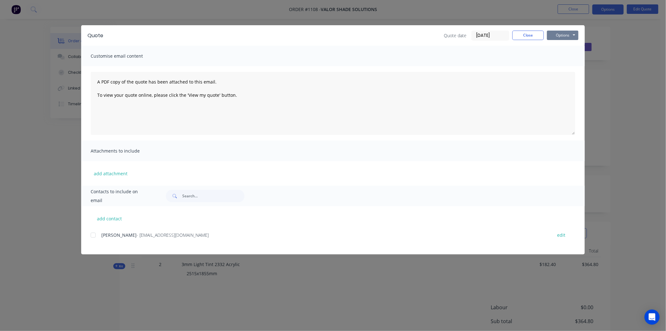
click at [563, 34] on button "Options" at bounding box center [562, 35] width 31 height 9
click at [569, 44] on button "Preview" at bounding box center [567, 46] width 40 height 10
click at [93, 235] on div at bounding box center [93, 235] width 13 height 13
click at [96, 80] on textarea "A PDF copy of the quote has been attached to this email. To view your quote onl…" at bounding box center [333, 103] width 485 height 63
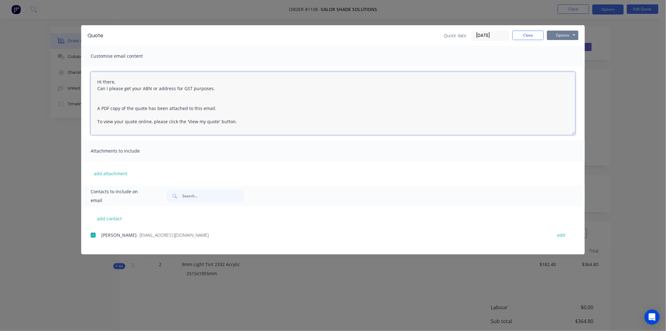
type textarea "Hi there, Can I please get your ABN or address for GST purposes. A PDF copy of …"
click at [564, 35] on button "Options" at bounding box center [562, 35] width 31 height 9
click at [571, 66] on button "Email" at bounding box center [567, 67] width 40 height 10
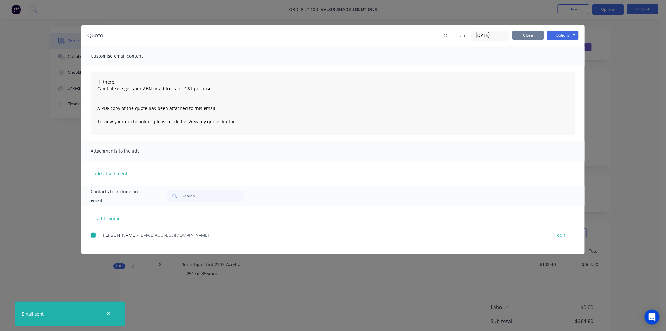
click at [532, 33] on button "Close" at bounding box center [528, 35] width 31 height 9
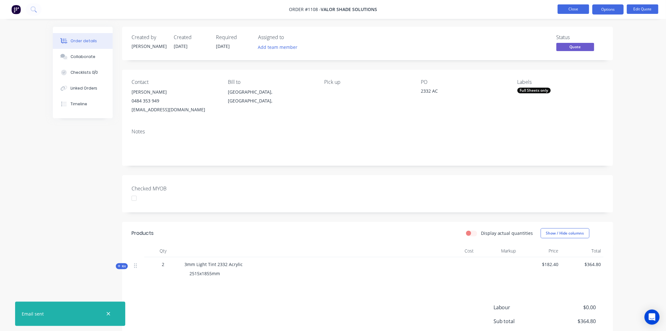
click at [574, 8] on button "Close" at bounding box center [573, 8] width 31 height 9
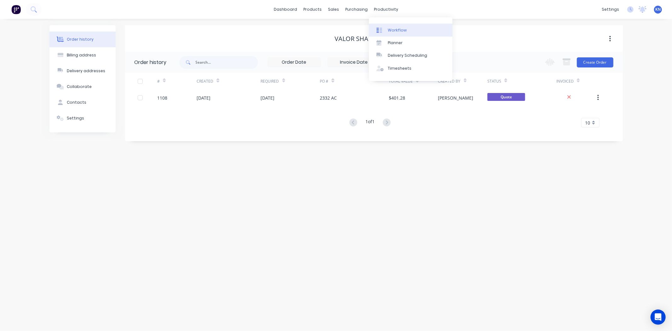
click at [396, 27] on div "Workflow" at bounding box center [397, 30] width 19 height 6
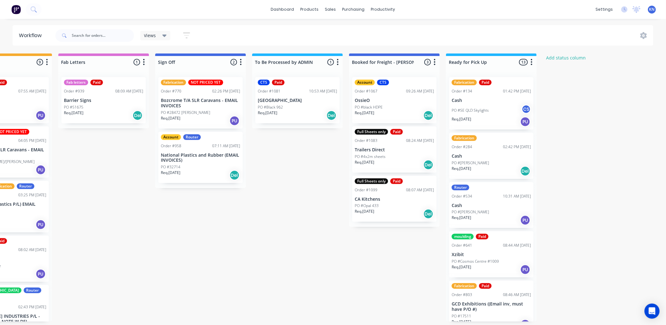
scroll to position [0, 840]
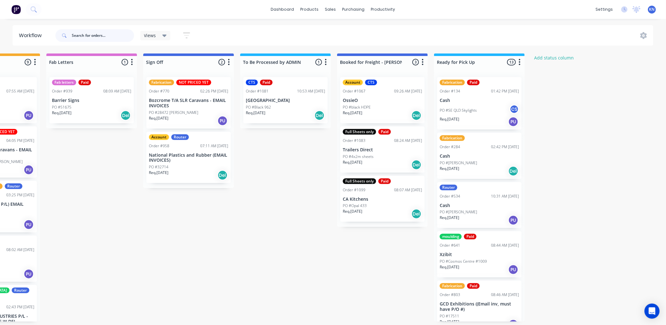
click at [98, 35] on input "text" at bounding box center [103, 35] width 62 height 13
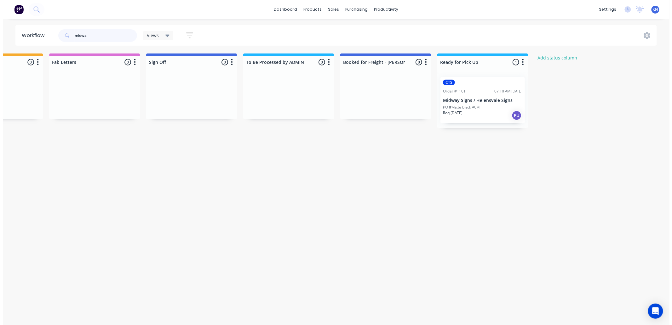
scroll to position [0, 0]
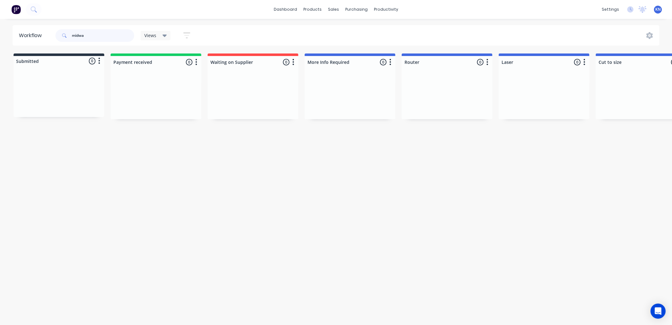
type input "midwa"
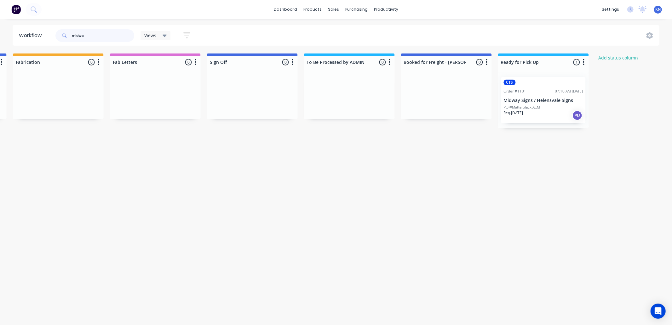
scroll to position [0, 835]
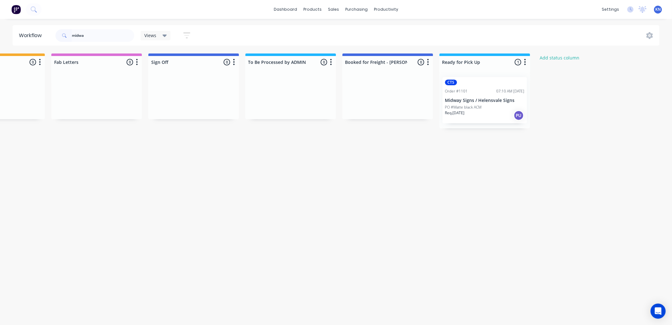
click at [472, 102] on p "Midway Signs / Helensvale Signs" at bounding box center [484, 100] width 79 height 5
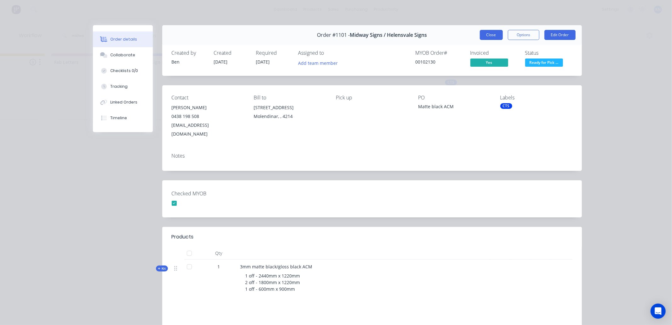
click at [486, 34] on button "Close" at bounding box center [491, 35] width 23 height 10
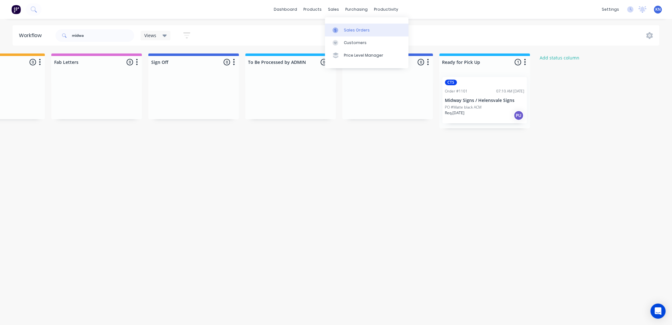
click at [354, 29] on div "Sales Orders" at bounding box center [357, 30] width 26 height 6
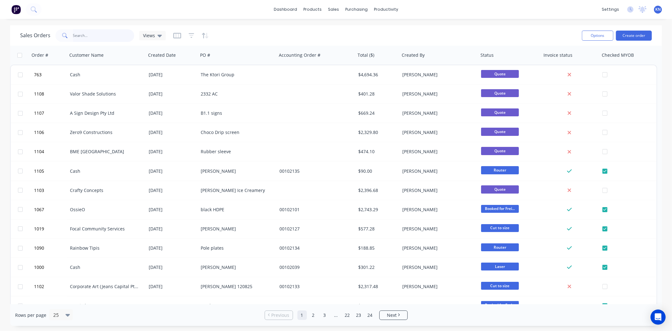
click at [90, 34] on input "text" at bounding box center [103, 35] width 61 height 13
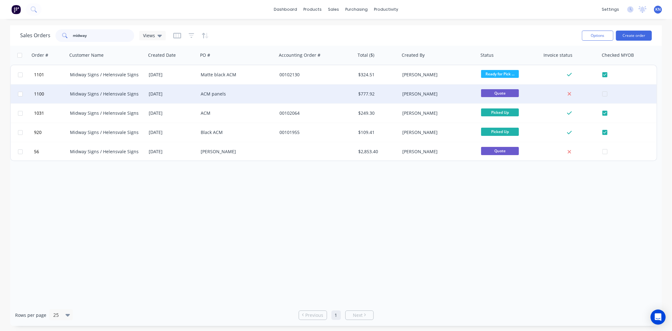
type input "midway"
click at [104, 93] on div "Midway Signs / Helensvale Signs" at bounding box center [105, 94] width 70 height 6
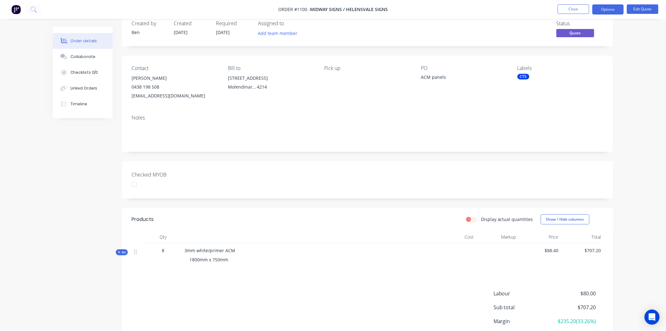
scroll to position [35, 0]
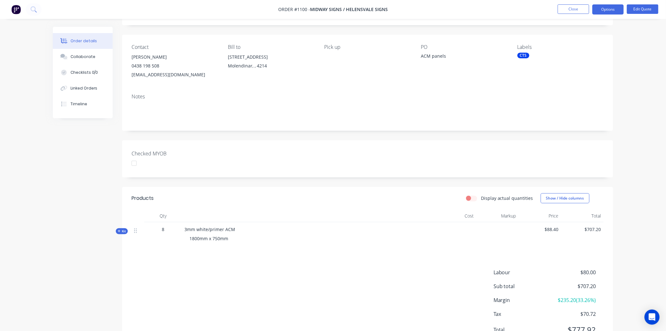
click at [122, 231] on span "Kit" at bounding box center [122, 231] width 8 height 5
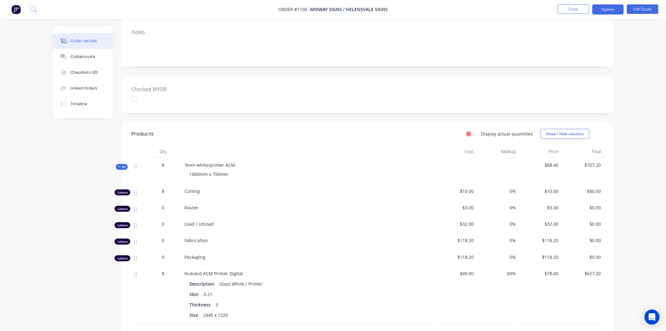
scroll to position [105, 0]
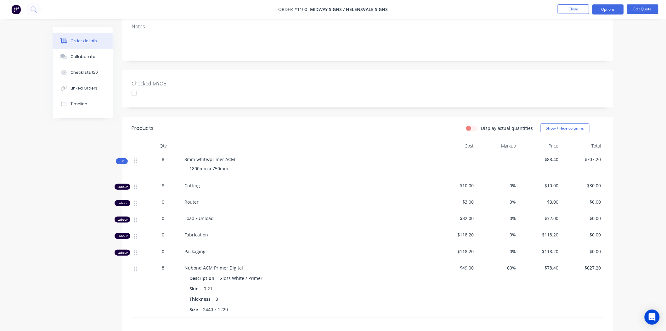
click at [121, 159] on span "Kit" at bounding box center [122, 161] width 8 height 5
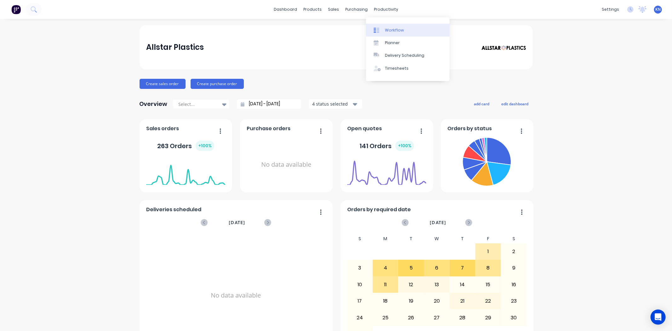
click at [398, 30] on div "Workflow" at bounding box center [394, 30] width 19 height 6
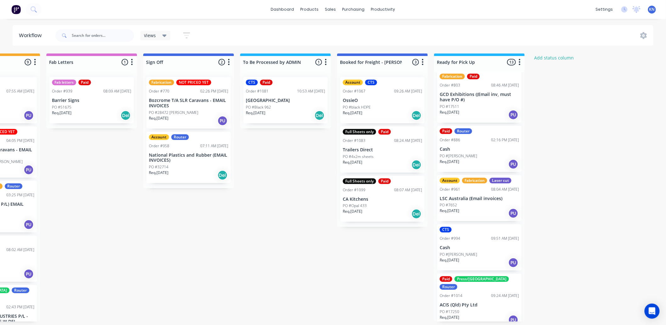
scroll to position [245, 0]
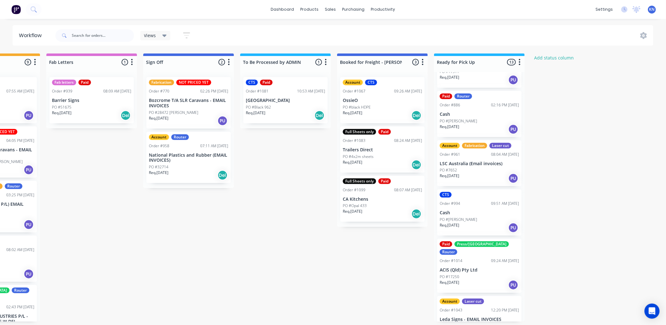
click at [469, 165] on p "LSC Australia (Email invoices)" at bounding box center [479, 163] width 79 height 5
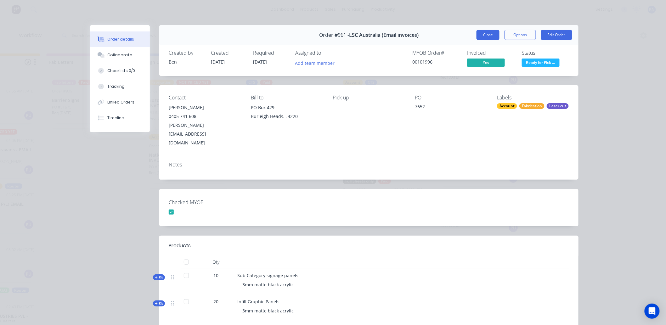
click at [487, 33] on button "Close" at bounding box center [488, 35] width 23 height 10
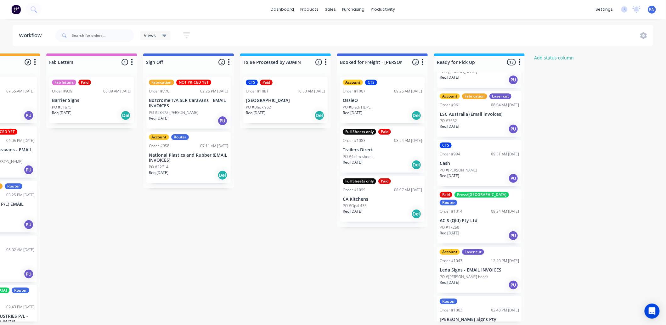
scroll to position [315, 0]
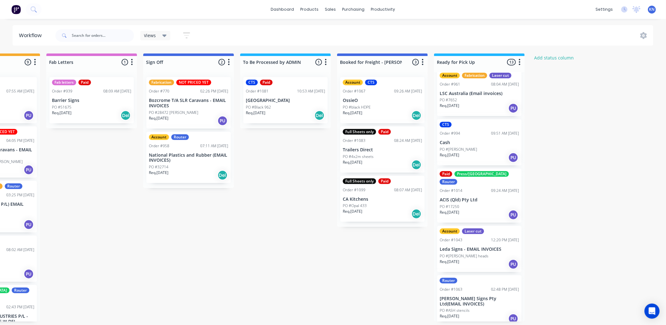
click at [474, 247] on p "Leda Signs - EMAIL INVOICES" at bounding box center [479, 249] width 79 height 5
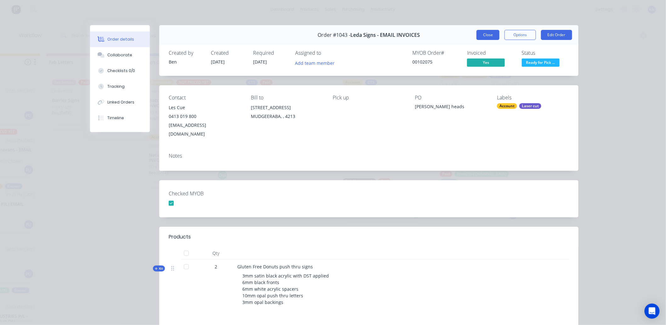
click at [484, 34] on button "Close" at bounding box center [488, 35] width 23 height 10
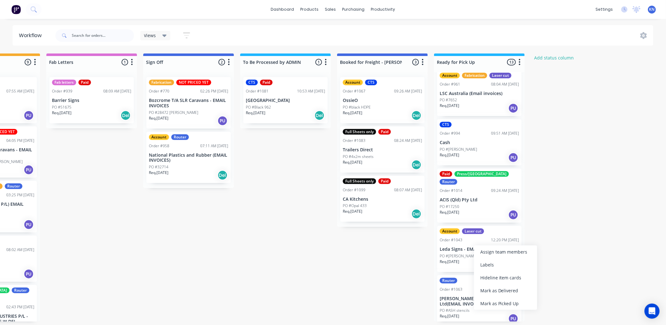
click at [468, 235] on div "Account Laser cut Order #1043 12:20 PM [DATE] Leda Signs - EMAIL INVOICES PO #[…" at bounding box center [479, 249] width 84 height 46
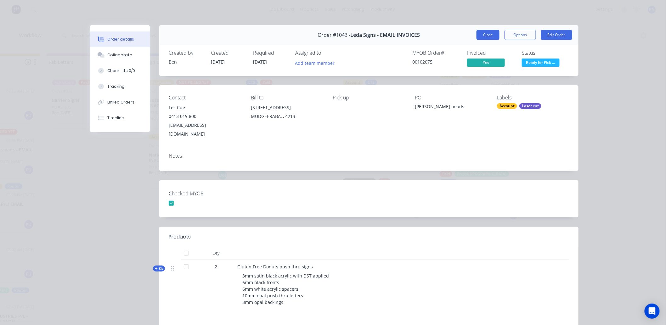
click at [489, 36] on button "Close" at bounding box center [488, 35] width 23 height 10
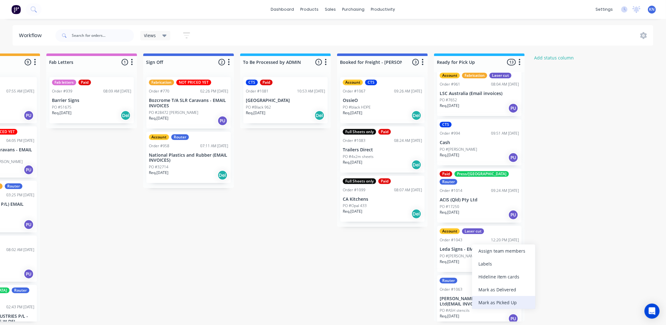
click at [511, 300] on div "Mark as Picked Up" at bounding box center [503, 302] width 63 height 13
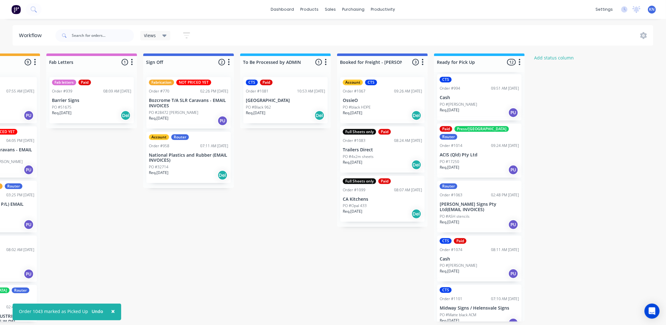
scroll to position [361, 0]
click at [501, 257] on div "Mark as Picked Up" at bounding box center [507, 259] width 63 height 13
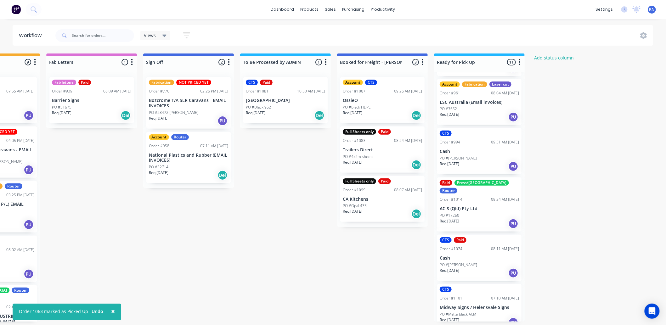
scroll to position [2, 840]
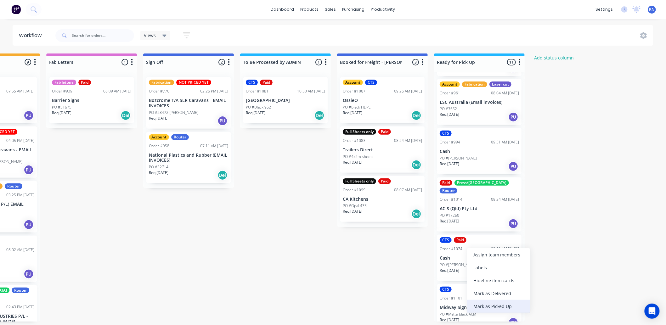
click at [501, 304] on div "Mark as Picked Up" at bounding box center [498, 306] width 63 height 13
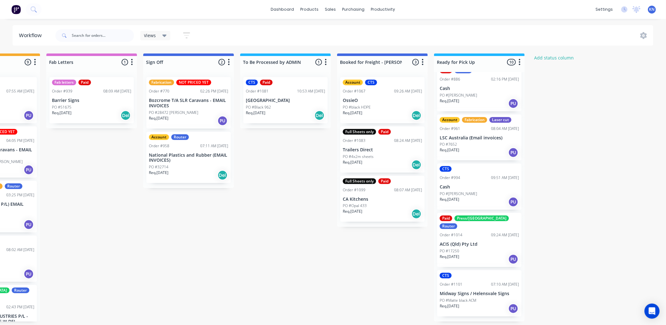
scroll to position [257, 0]
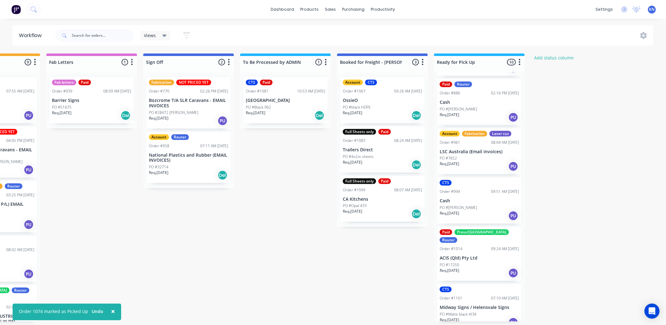
click at [470, 305] on p "Midway Signs / Helensvale Signs" at bounding box center [479, 307] width 79 height 5
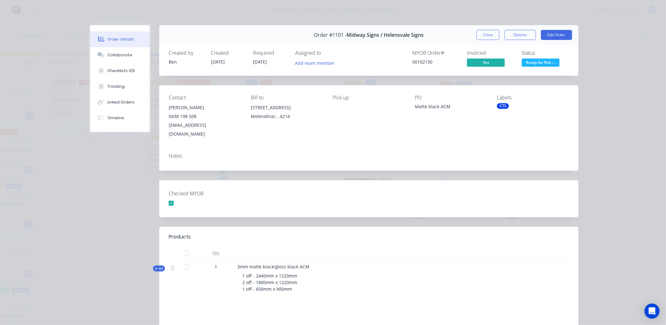
click at [486, 34] on button "Close" at bounding box center [488, 35] width 23 height 10
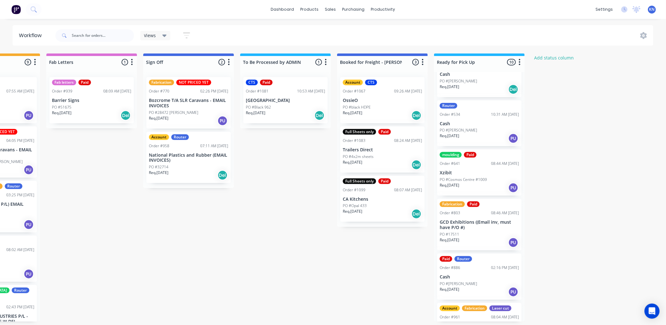
scroll to position [0, 0]
